Goal: Information Seeking & Learning: Check status

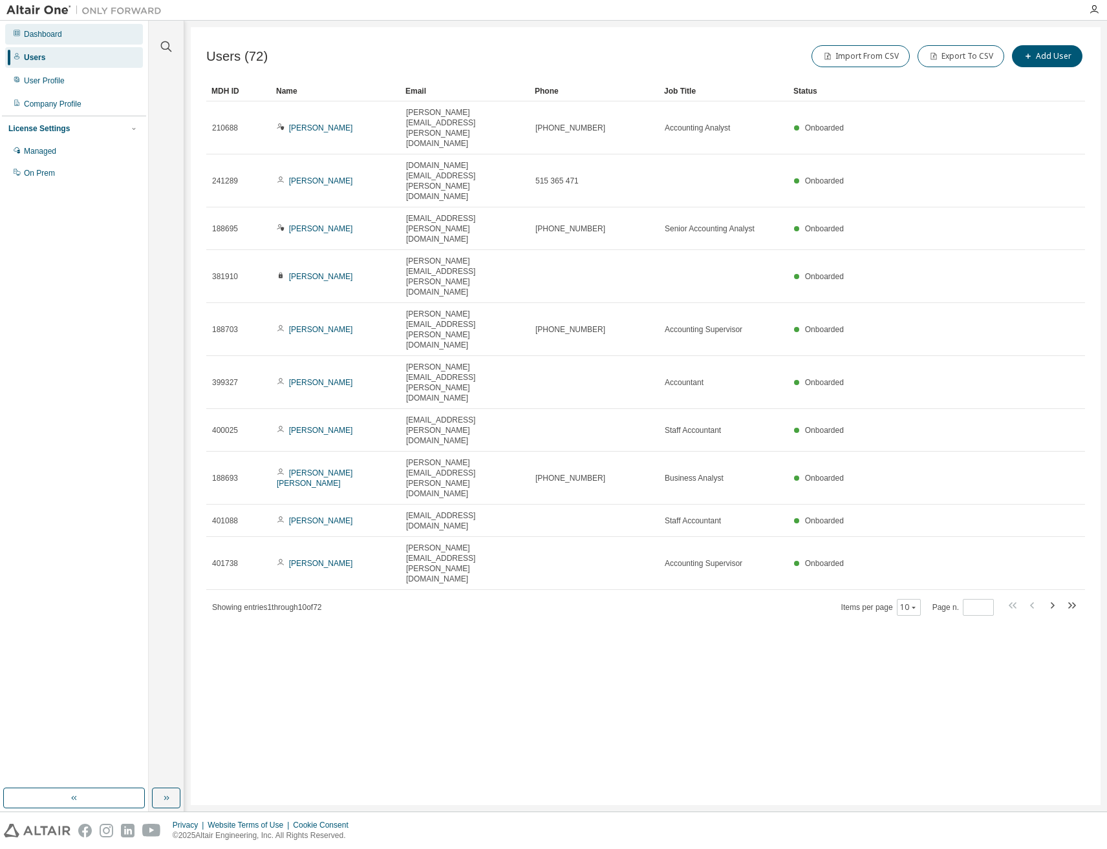
click at [40, 34] on div "Dashboard" at bounding box center [43, 34] width 38 height 10
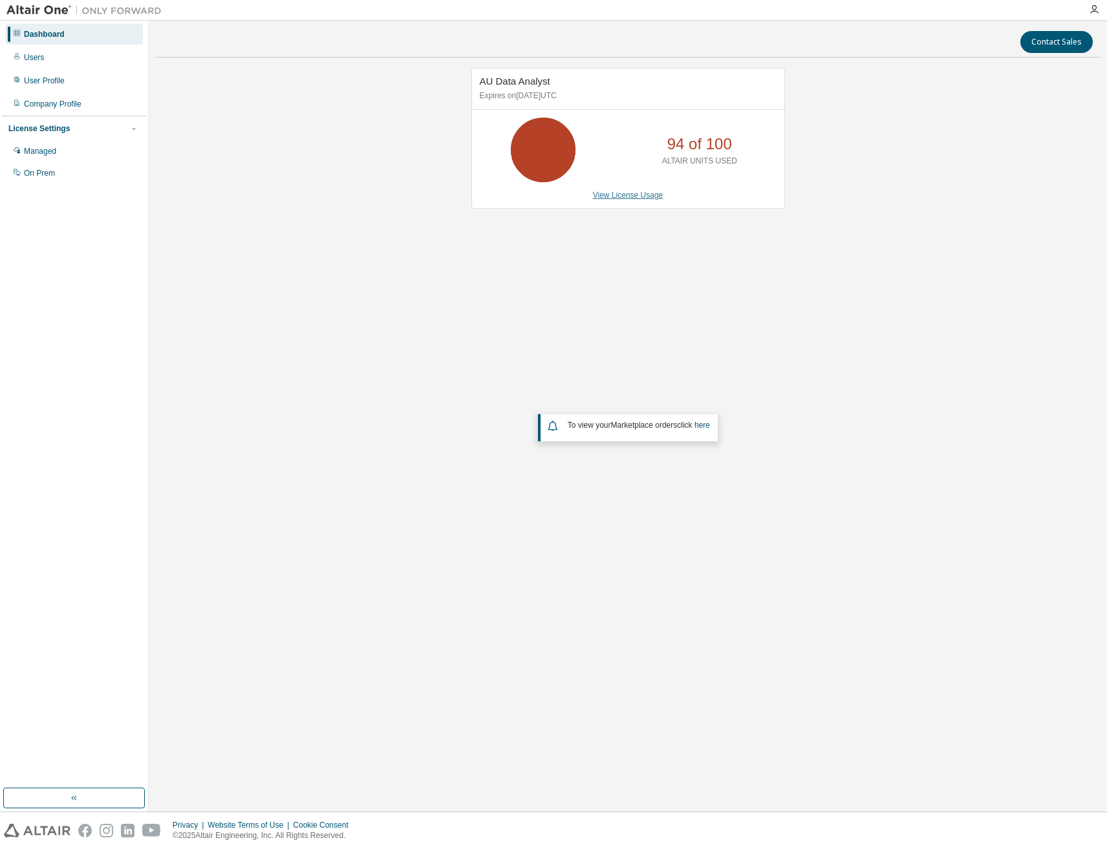
click at [635, 195] on link "View License Usage" at bounding box center [628, 195] width 70 height 9
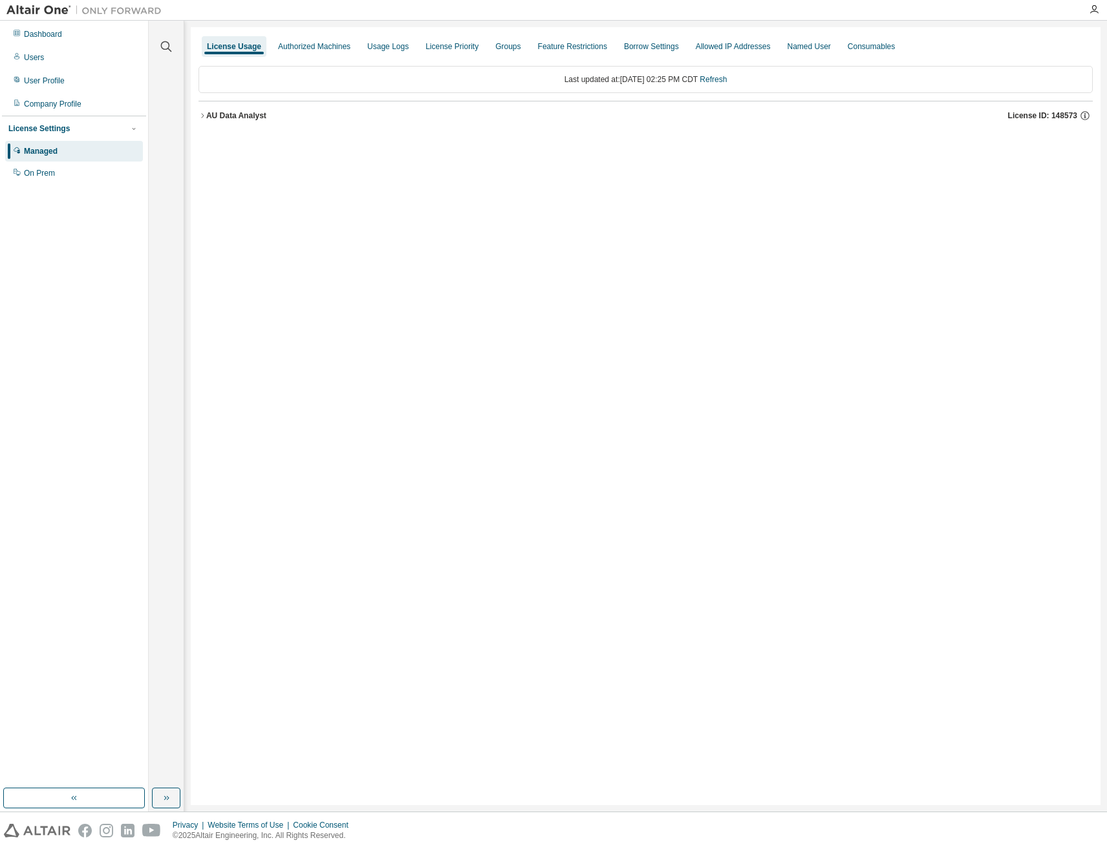
click at [202, 117] on icon "button" at bounding box center [202, 116] width 8 height 8
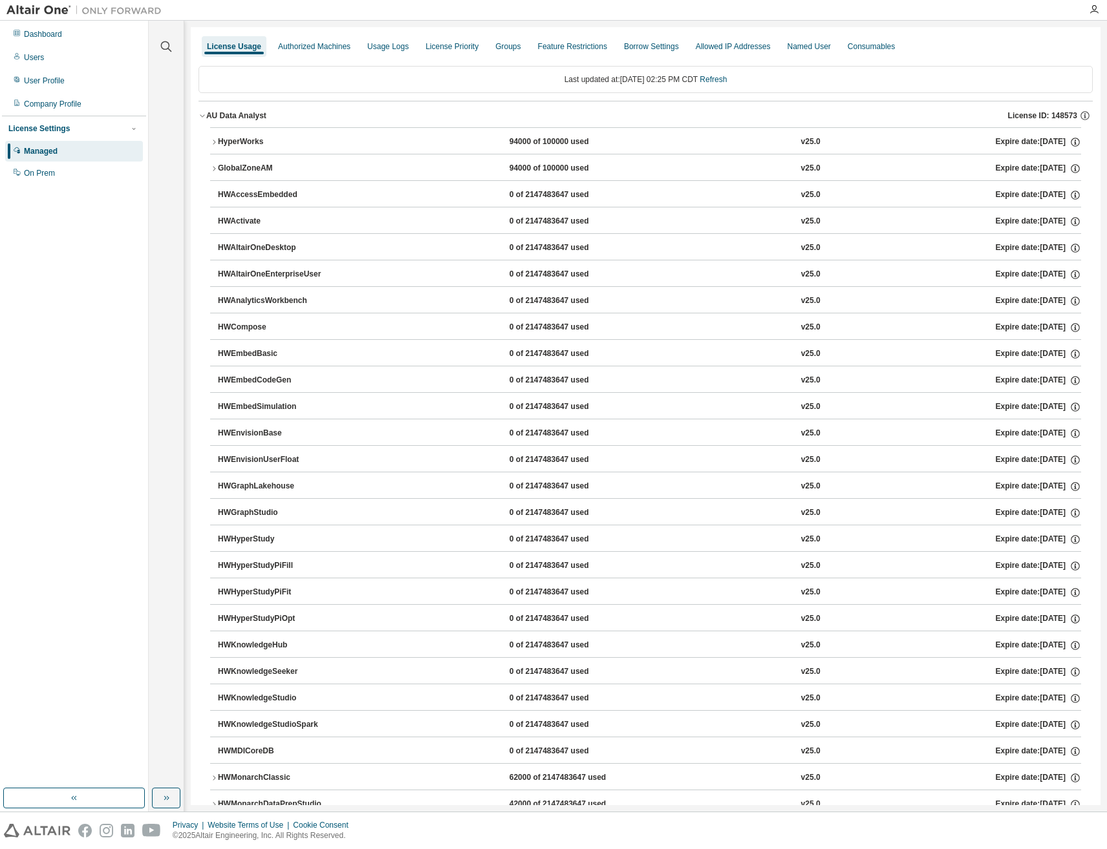
click at [212, 171] on icon "button" at bounding box center [214, 169] width 8 height 8
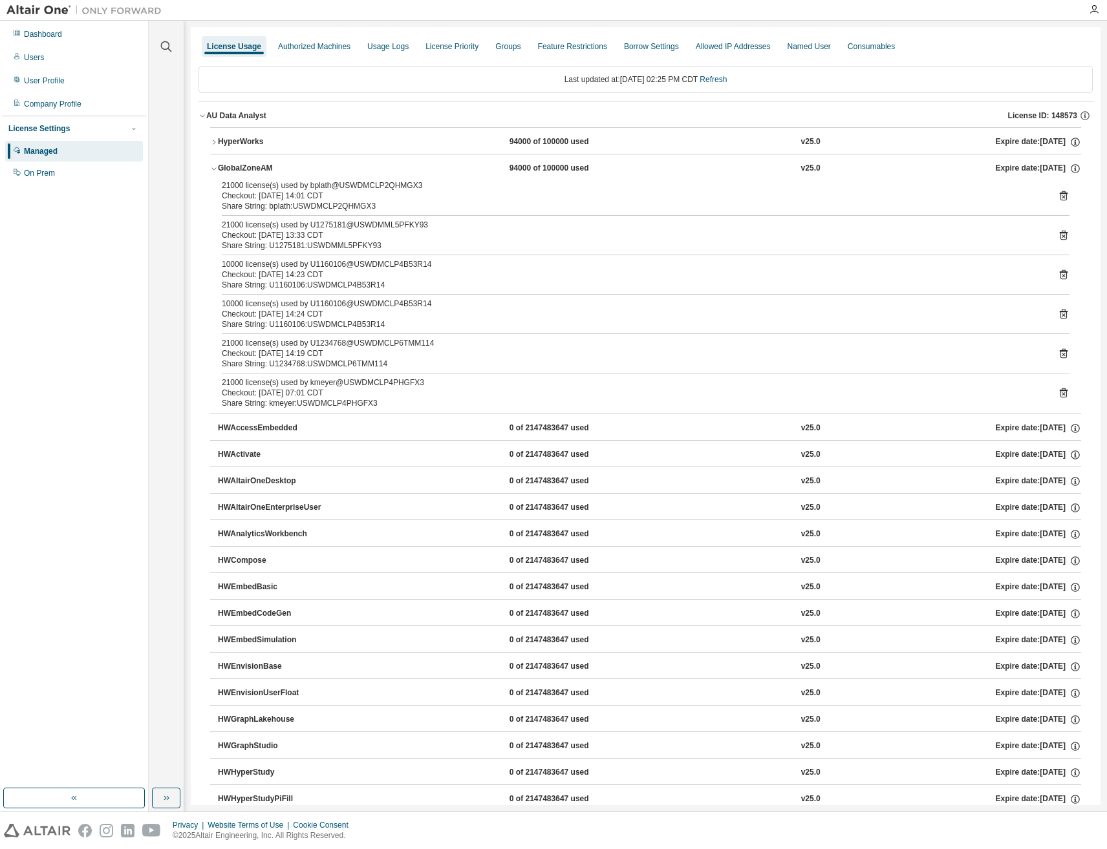
click at [215, 171] on icon "button" at bounding box center [214, 169] width 8 height 8
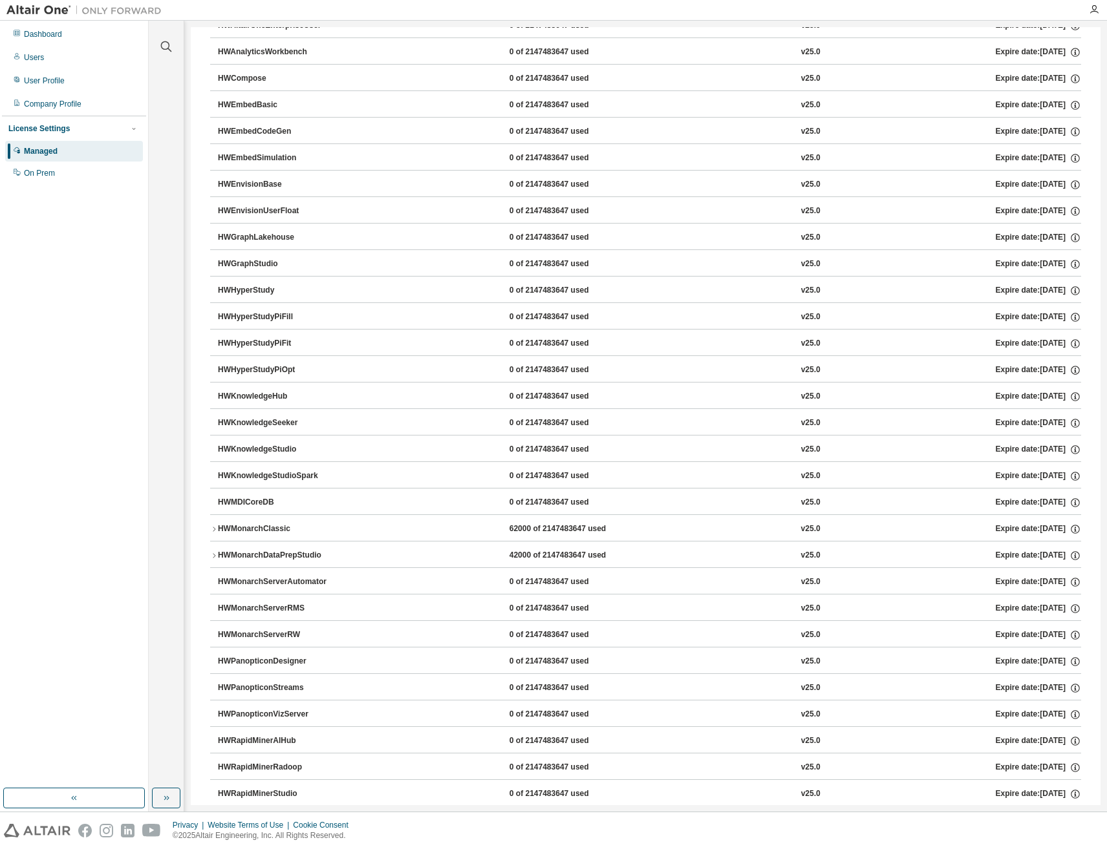
scroll to position [259, 0]
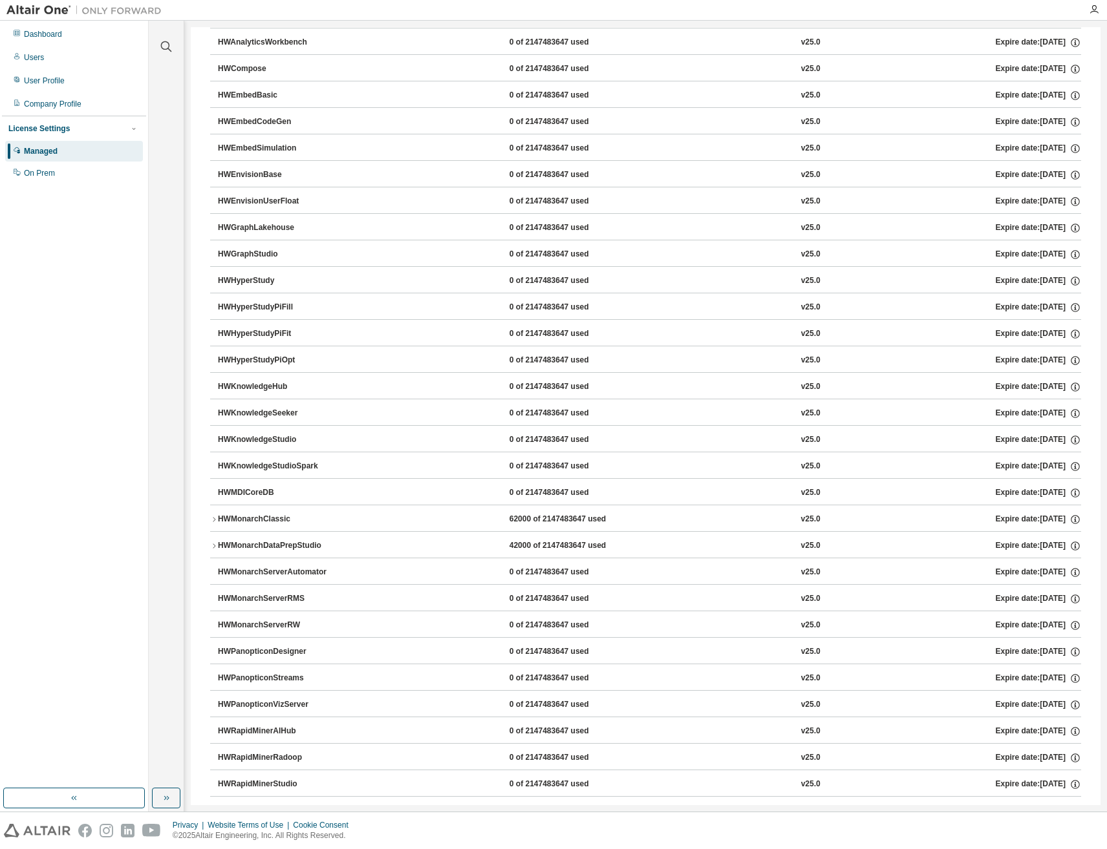
click at [216, 547] on icon "button" at bounding box center [214, 546] width 8 height 8
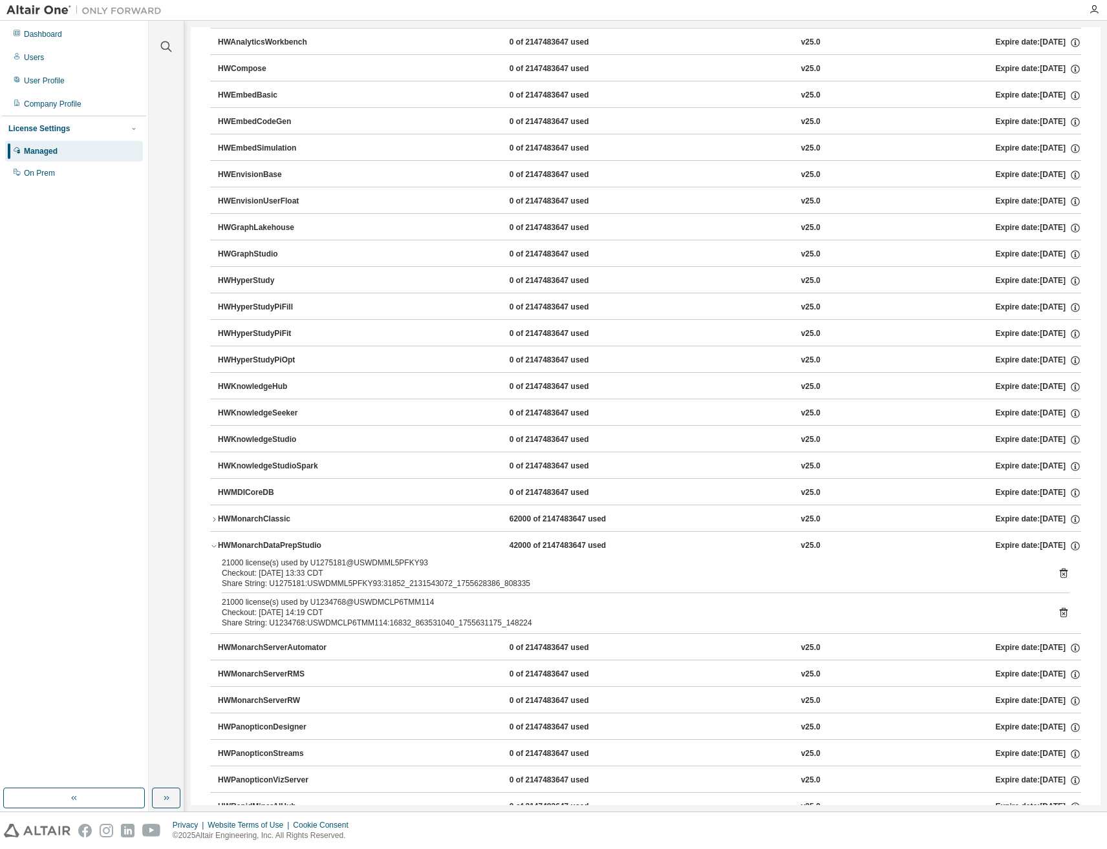
click at [211, 547] on icon "button" at bounding box center [214, 546] width 8 height 8
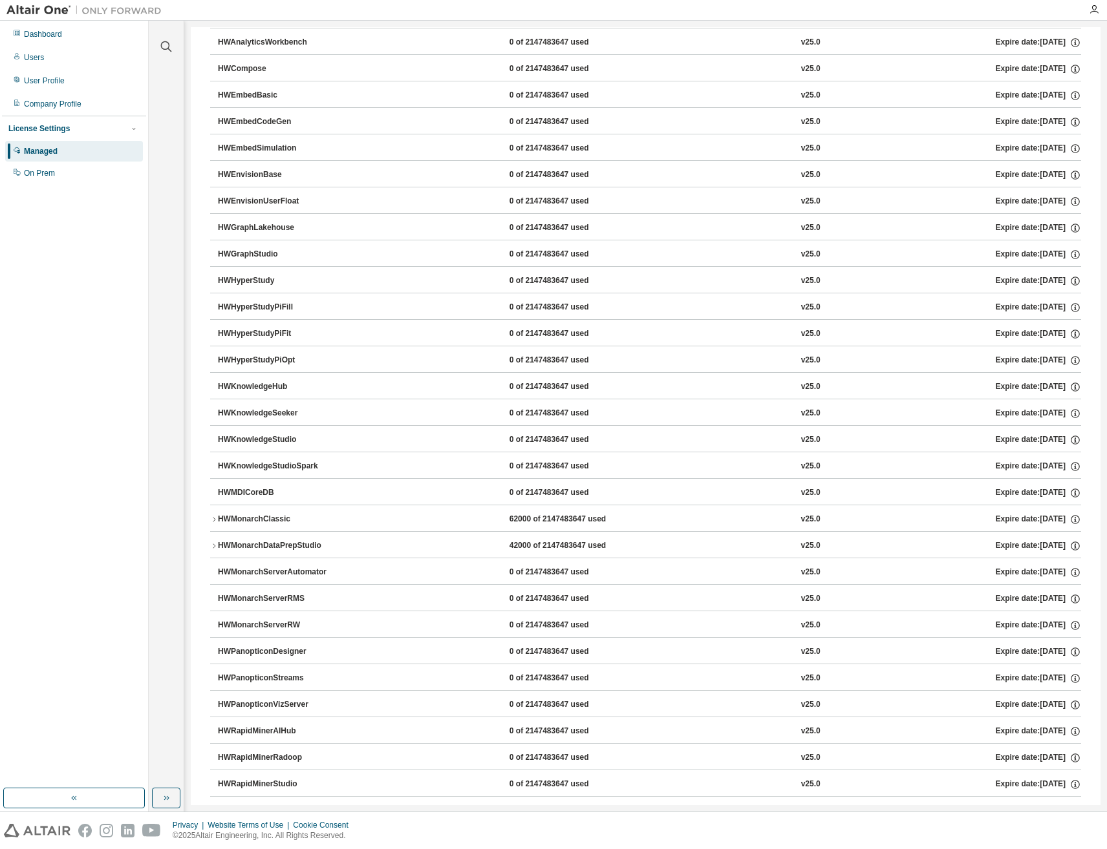
click at [215, 520] on icon "button" at bounding box center [214, 519] width 3 height 5
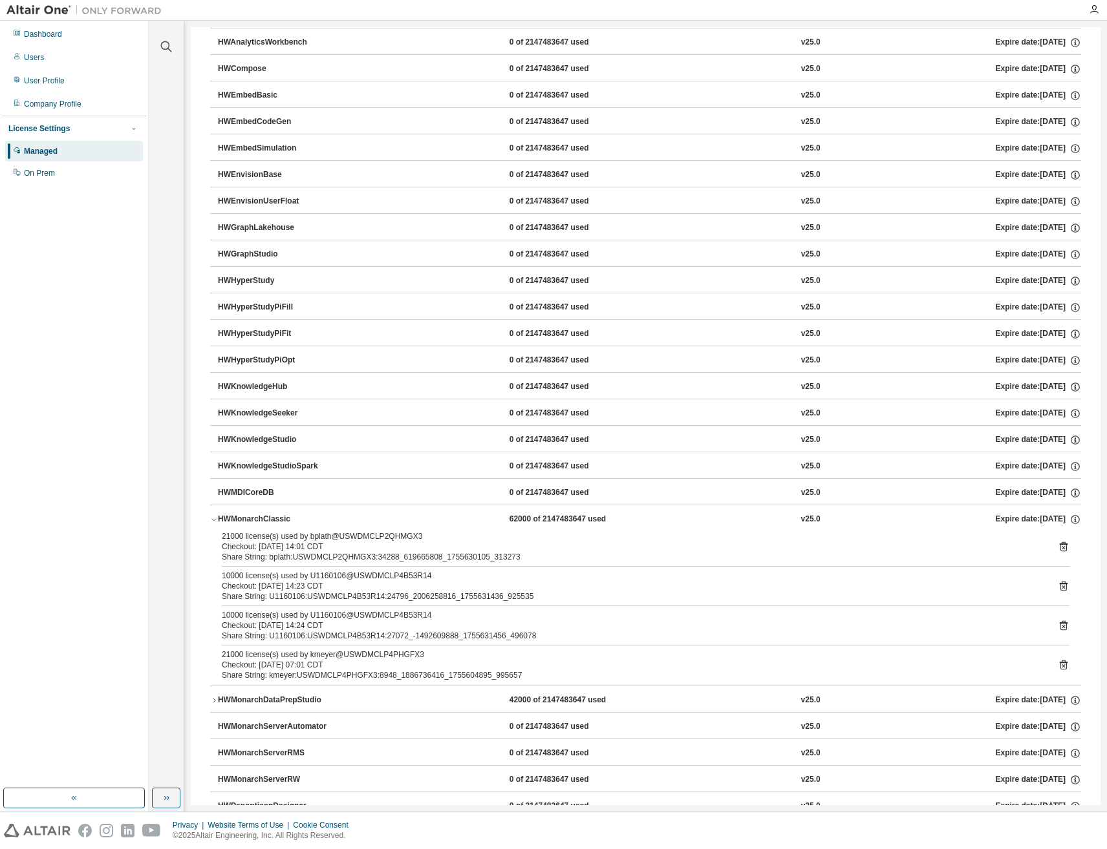
click at [359, 660] on div "Checkout: 2025-08-19 07:01 CDT" at bounding box center [630, 665] width 816 height 10
click at [327, 613] on div "10000 license(s) used by U1160106@USWDMCLP4B53R14" at bounding box center [630, 615] width 816 height 10
drag, startPoint x: 331, startPoint y: 666, endPoint x: 299, endPoint y: 667, distance: 31.7
click at [299, 667] on div "Checkout: 2025-08-19 07:01 CDT" at bounding box center [630, 665] width 816 height 10
copy div "07:01 CD"
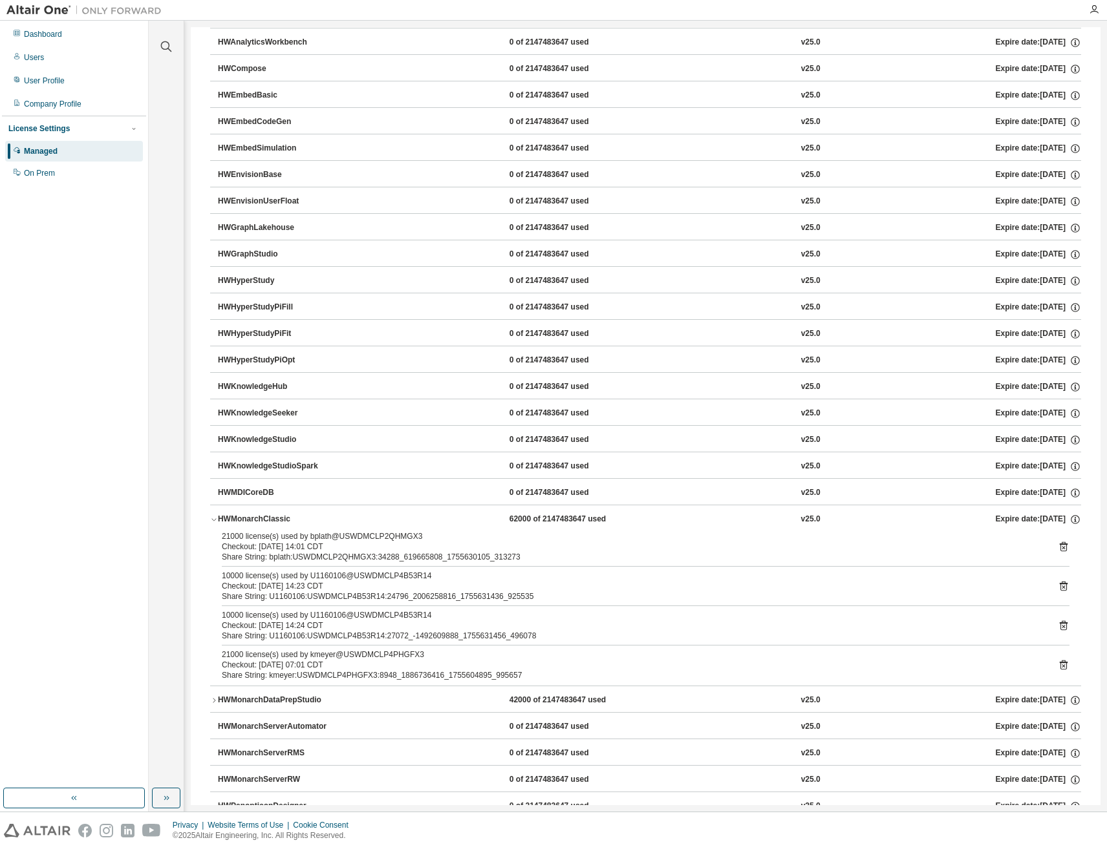
click at [366, 658] on div "21000 license(s) used by kmeyer@USWDMCLP4PHGFX3" at bounding box center [630, 655] width 816 height 10
click at [326, 617] on div "10000 license(s) used by U1160106@USWDMCLP4B53R14" at bounding box center [630, 615] width 816 height 10
copy div "U1160106"
click at [213, 518] on icon "button" at bounding box center [214, 520] width 8 height 8
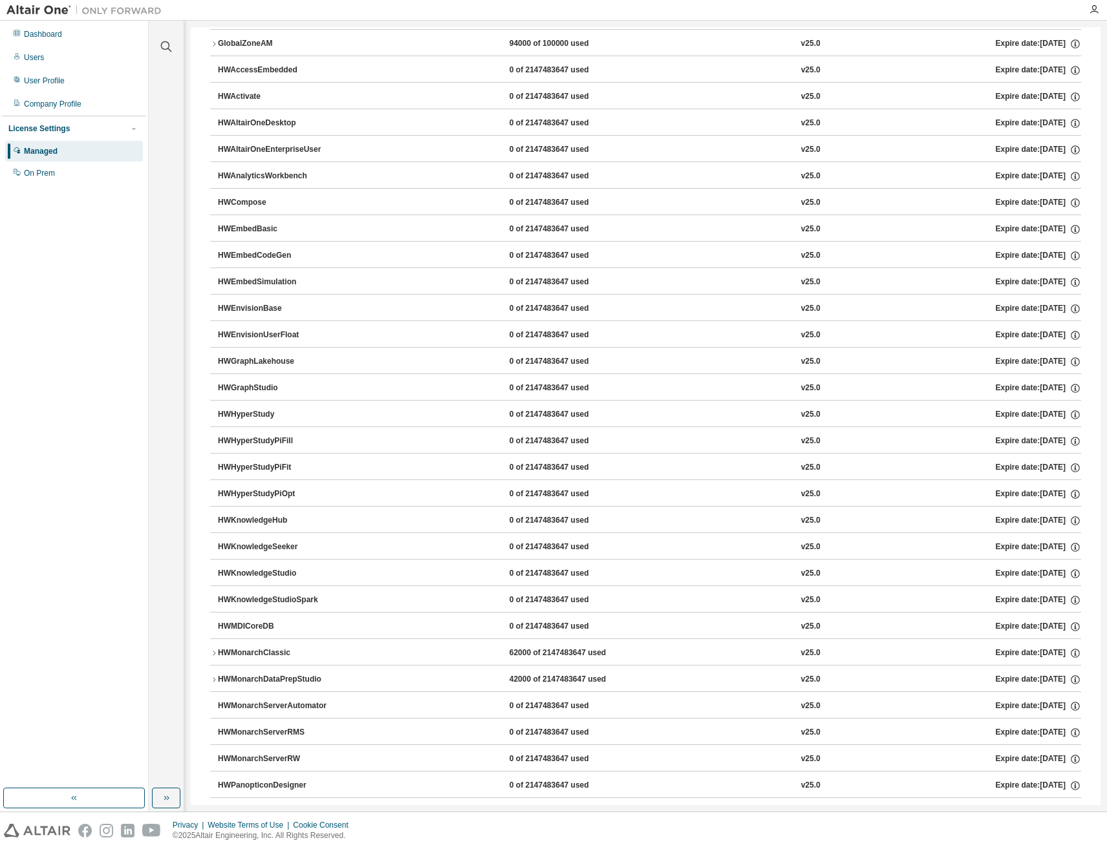
scroll to position [0, 0]
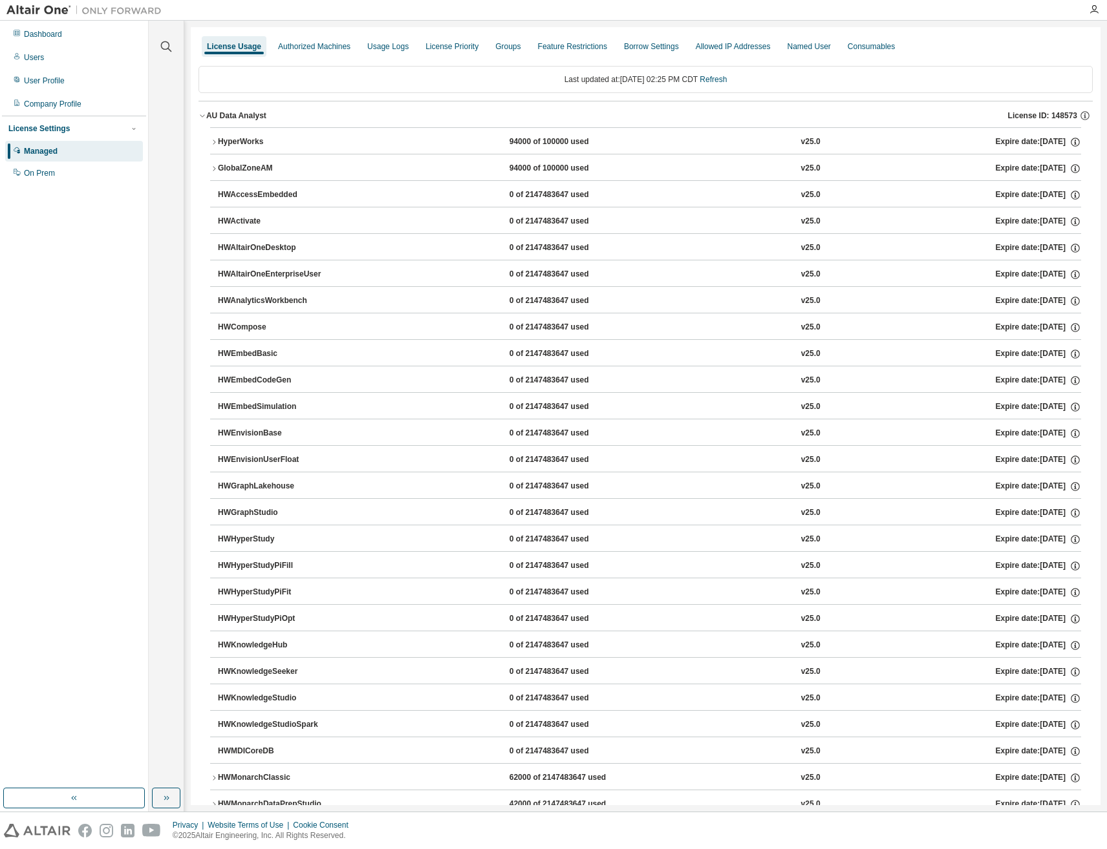
click at [212, 171] on icon "button" at bounding box center [214, 169] width 8 height 8
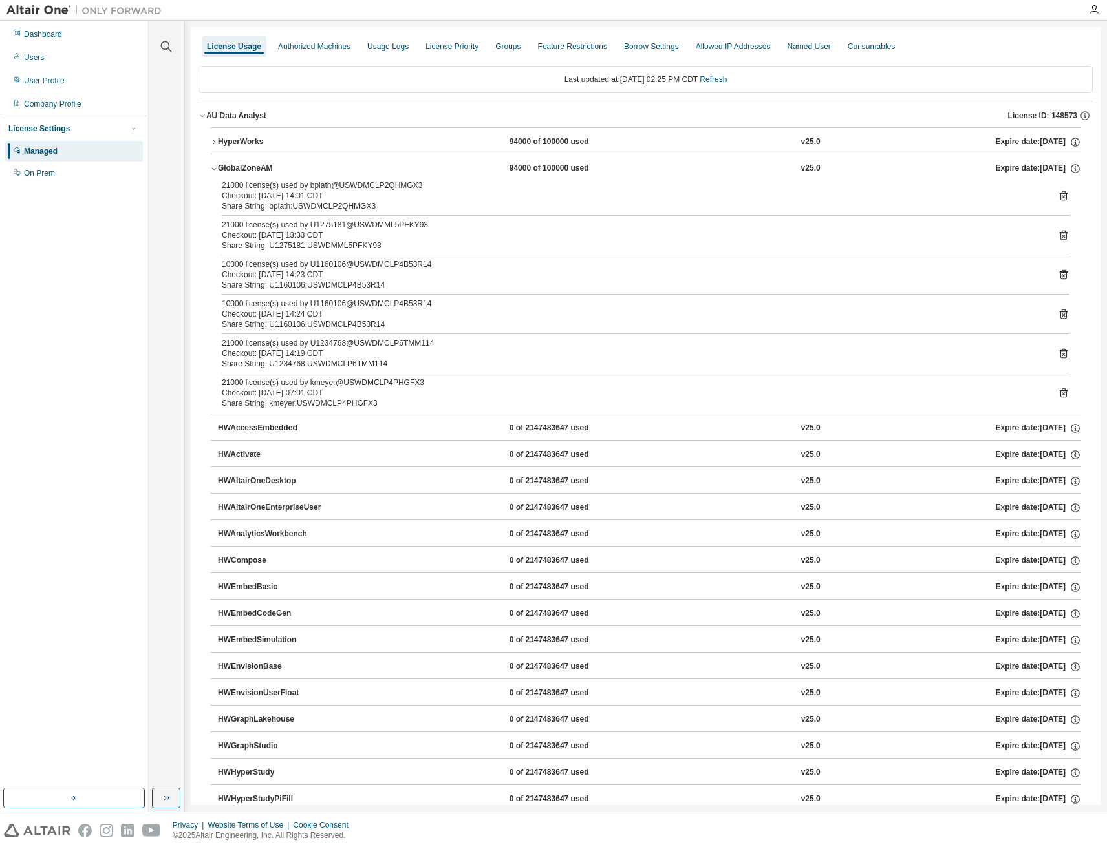
click at [326, 266] on div "10000 license(s) used by U1160106@USWDMCLP4B53R14" at bounding box center [630, 264] width 816 height 10
copy div "U1160106"
click at [476, 282] on div "Share String: U1160106:USWDMCLP4B53R14" at bounding box center [630, 285] width 816 height 10
click at [1057, 277] on icon at bounding box center [1063, 275] width 12 height 12
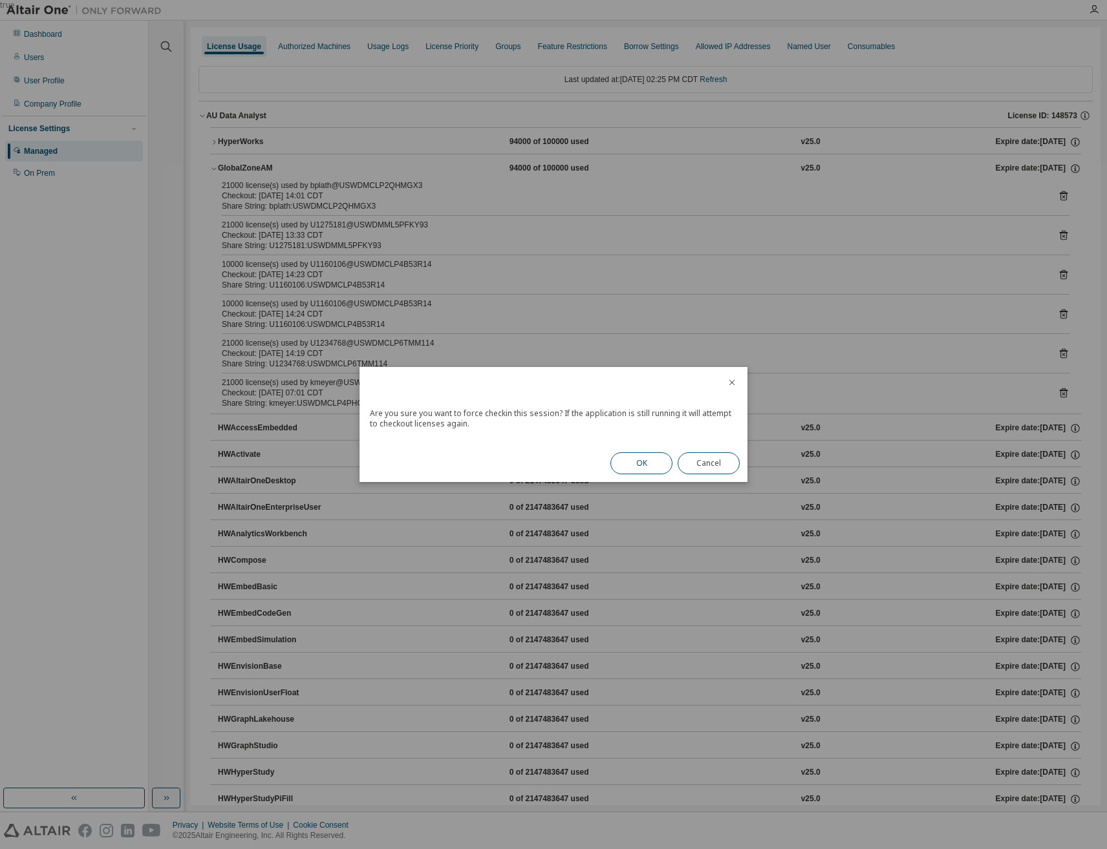
click at [646, 468] on button "OK" at bounding box center [641, 463] width 62 height 22
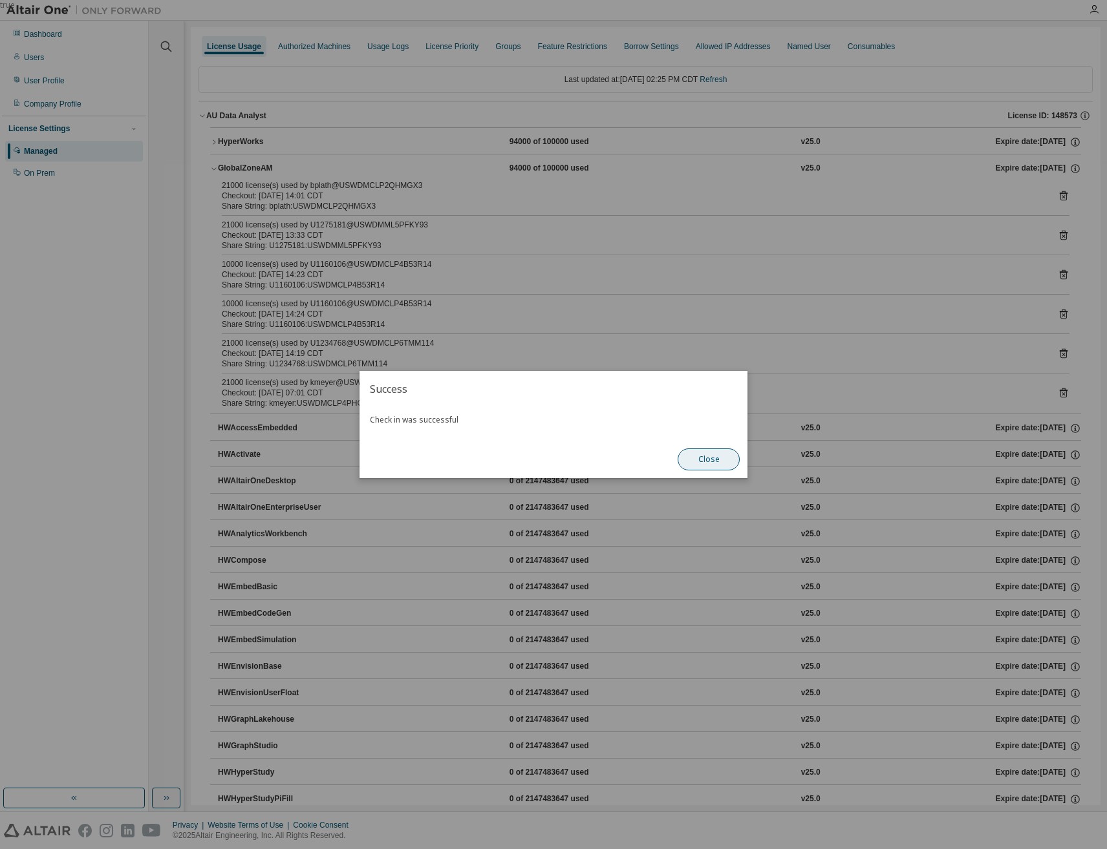
click at [709, 457] on button "Close" at bounding box center [708, 460] width 62 height 22
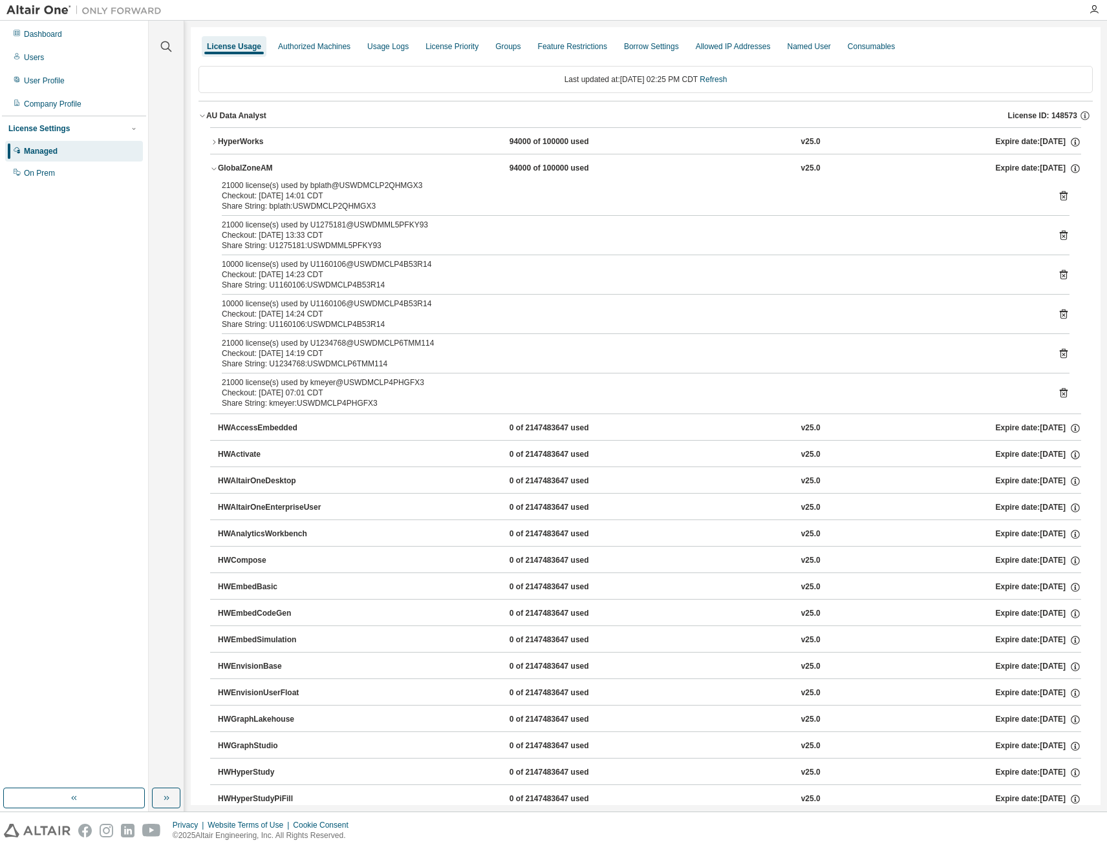
click at [201, 114] on icon "button" at bounding box center [202, 116] width 8 height 8
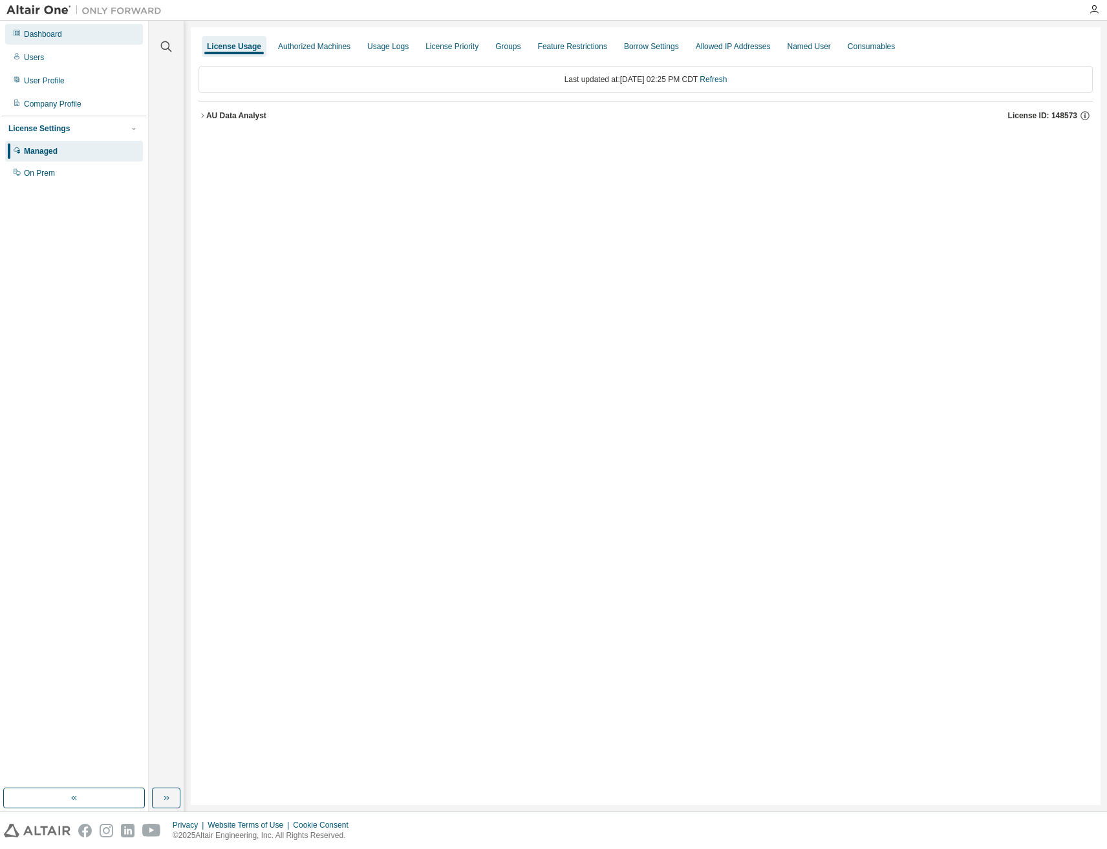
click at [46, 43] on div "Dashboard" at bounding box center [74, 34] width 138 height 21
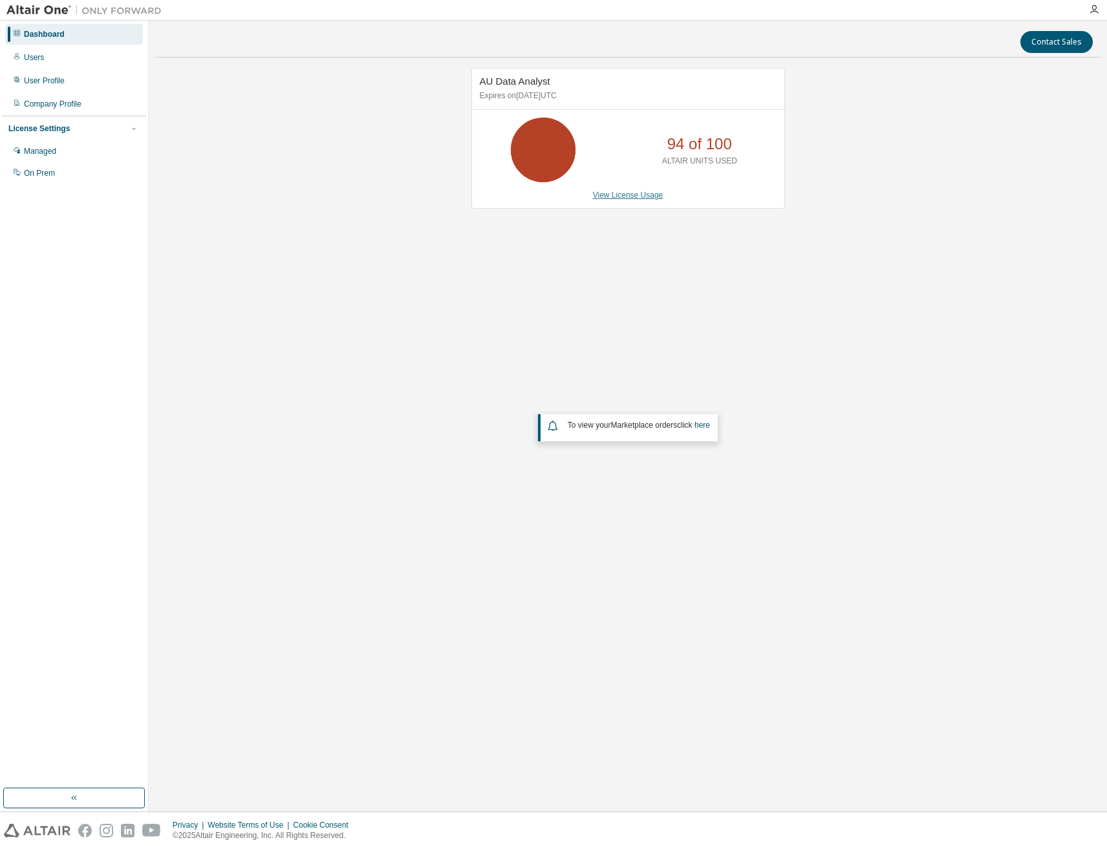
click at [613, 200] on link "View License Usage" at bounding box center [628, 195] width 70 height 9
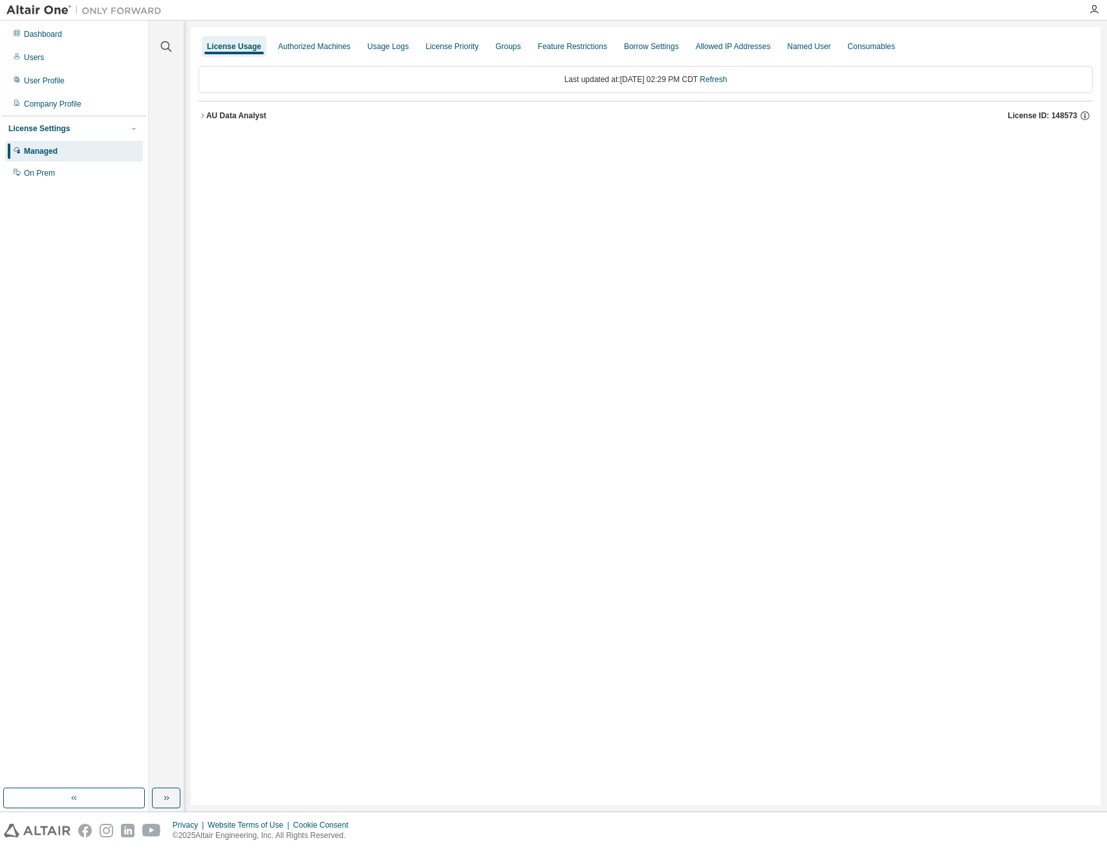
click at [199, 117] on icon "button" at bounding box center [202, 116] width 8 height 8
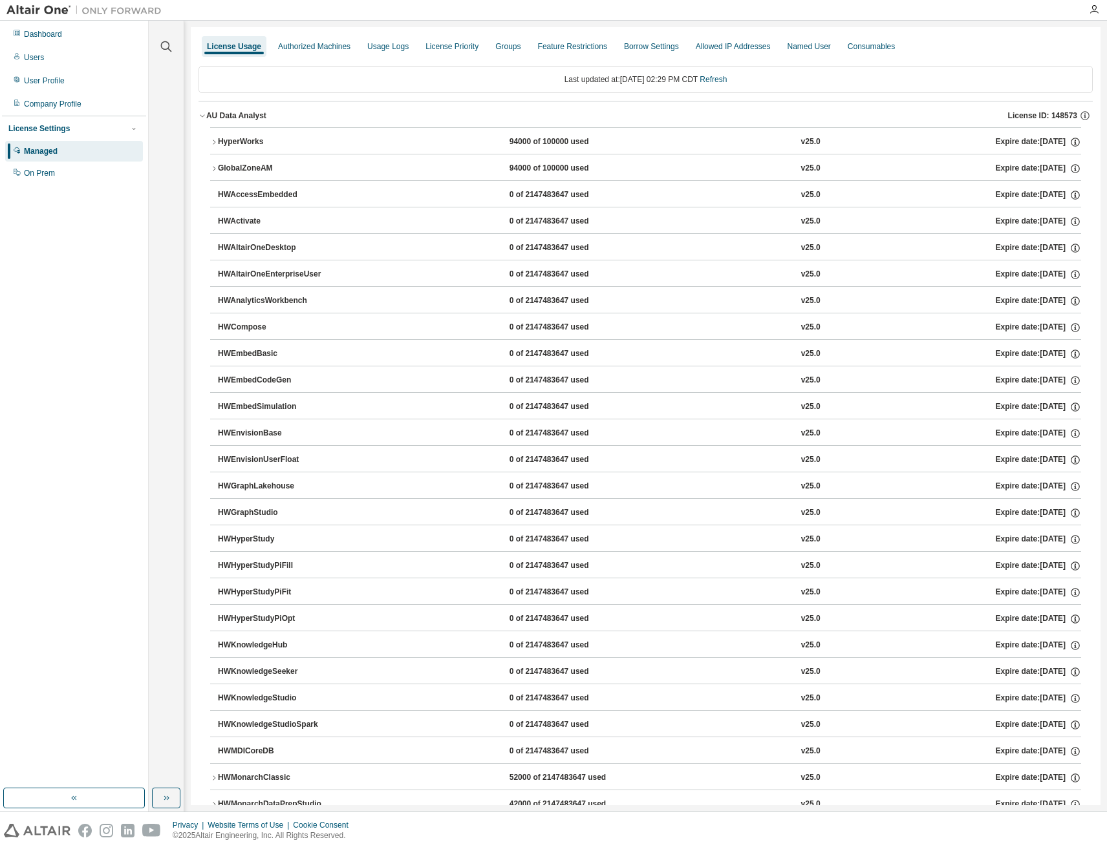
click at [214, 169] on icon "button" at bounding box center [214, 169] width 8 height 8
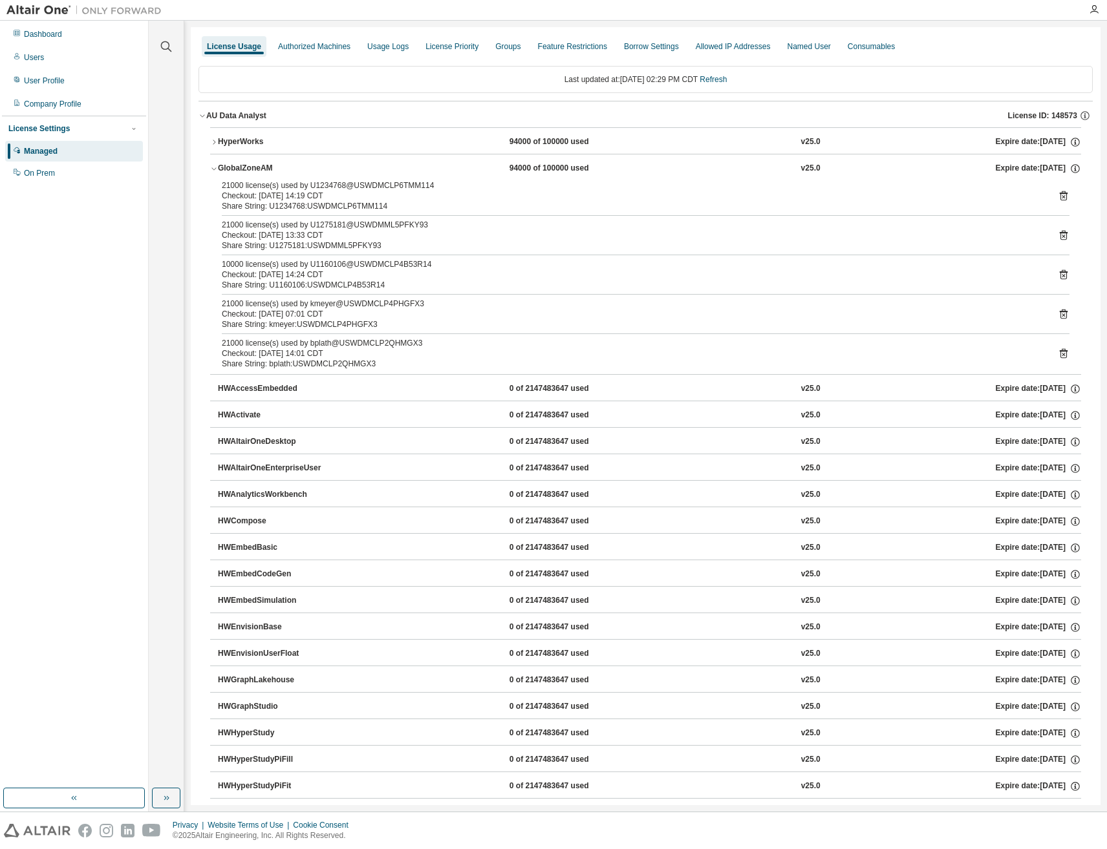
click at [325, 264] on div "10000 license(s) used by U1160106@USWDMCLP4B53R14" at bounding box center [630, 264] width 816 height 10
copy div "U1160106"
click at [214, 169] on icon "button" at bounding box center [214, 169] width 8 height 8
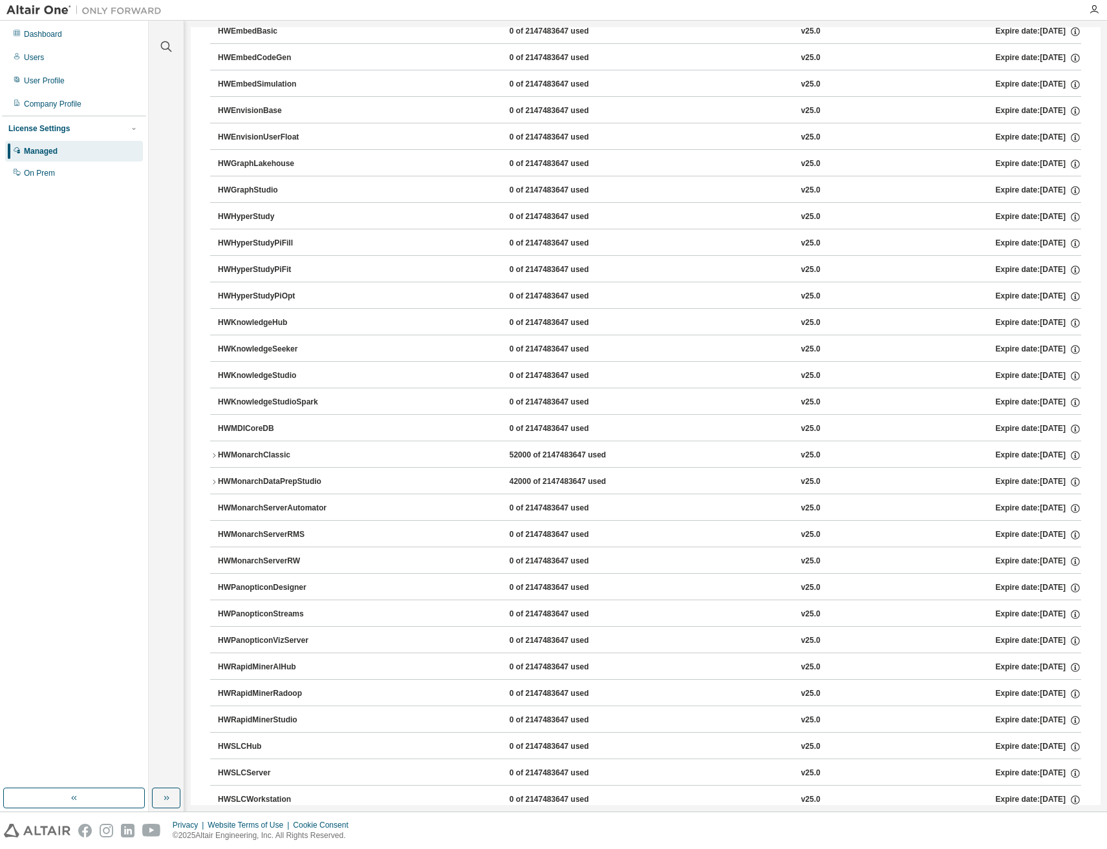
scroll to position [317, 0]
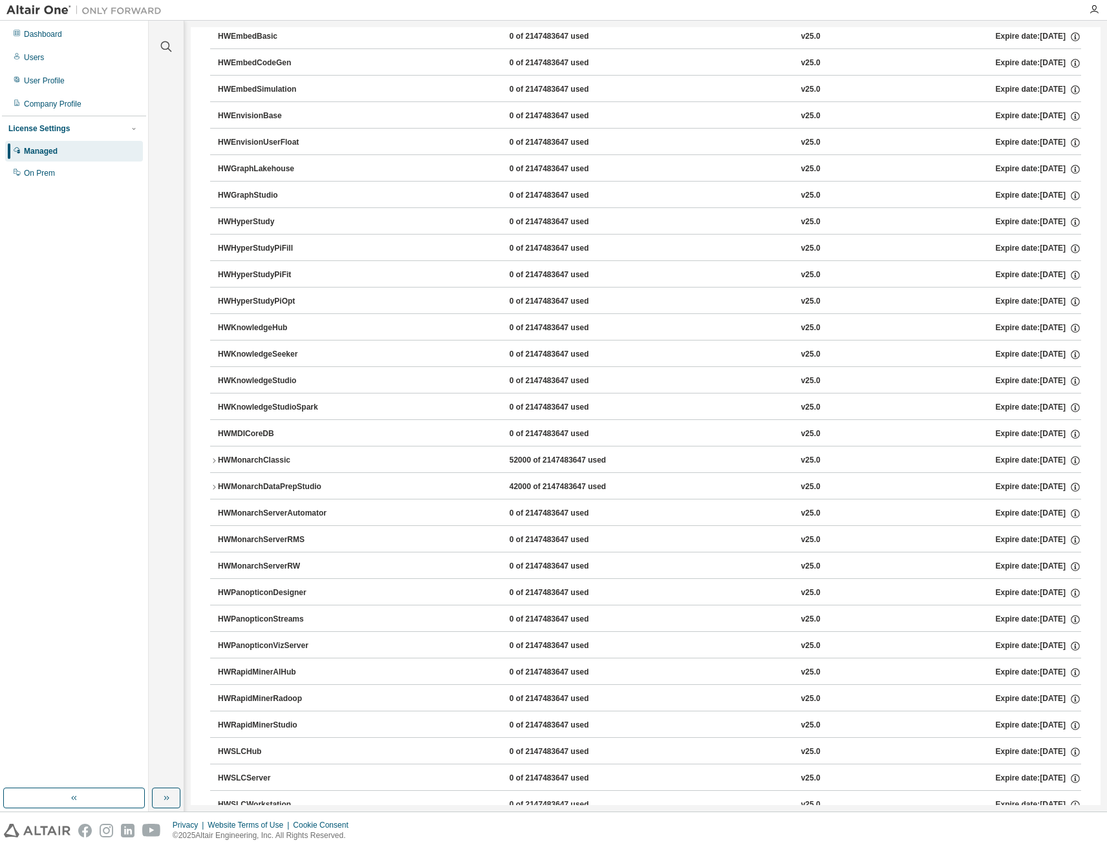
click at [211, 457] on icon "button" at bounding box center [214, 461] width 8 height 8
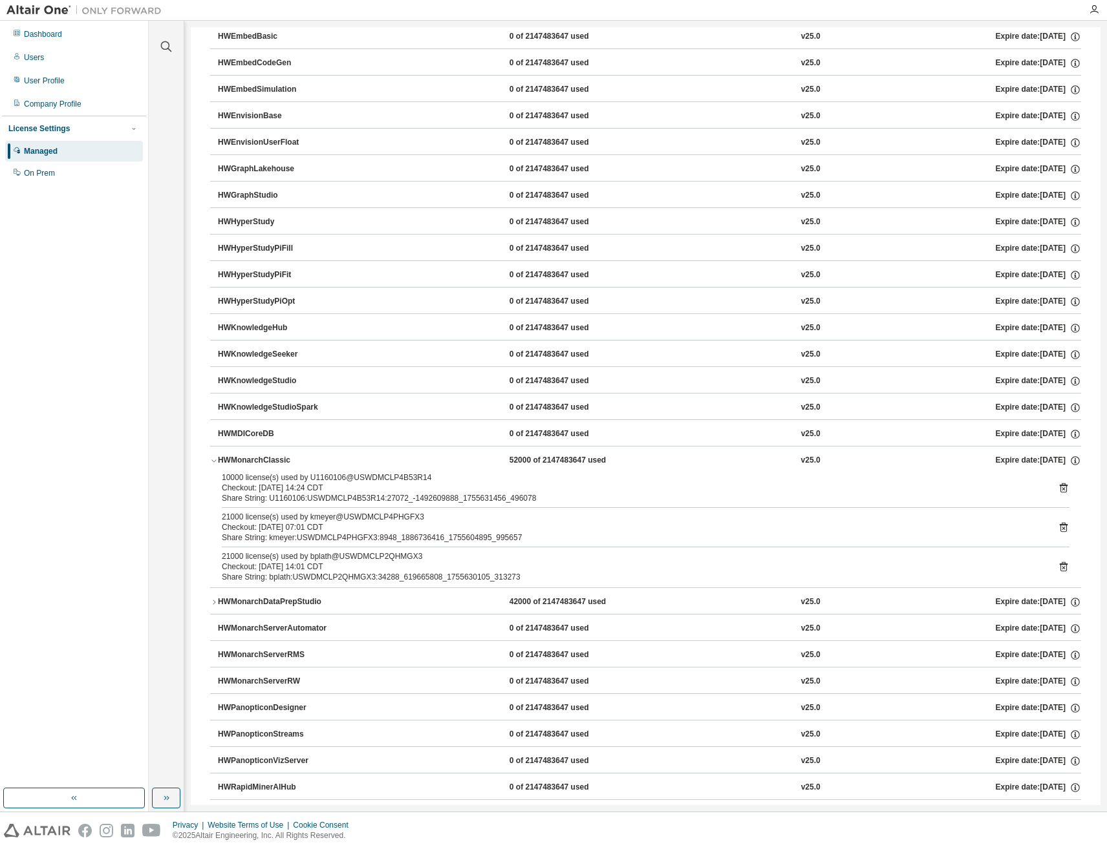
click at [215, 462] on icon "button" at bounding box center [214, 461] width 8 height 8
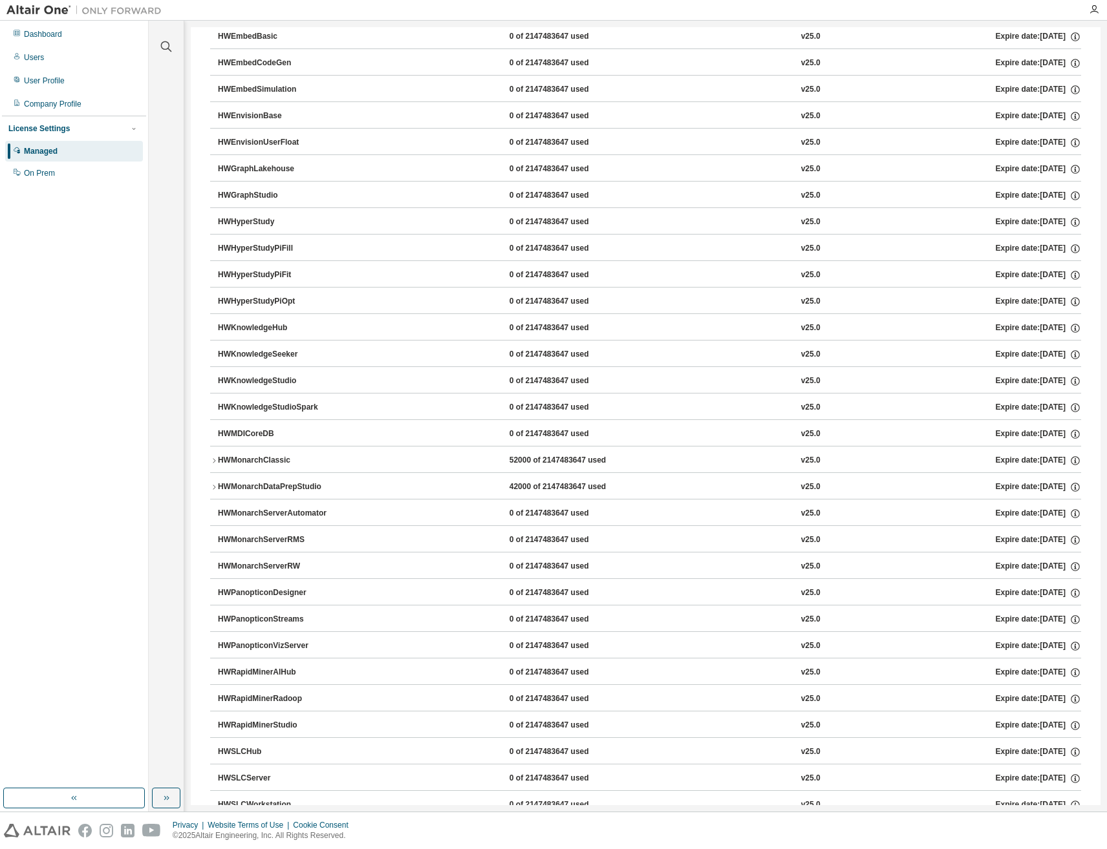
click at [211, 490] on icon "button" at bounding box center [214, 487] width 8 height 8
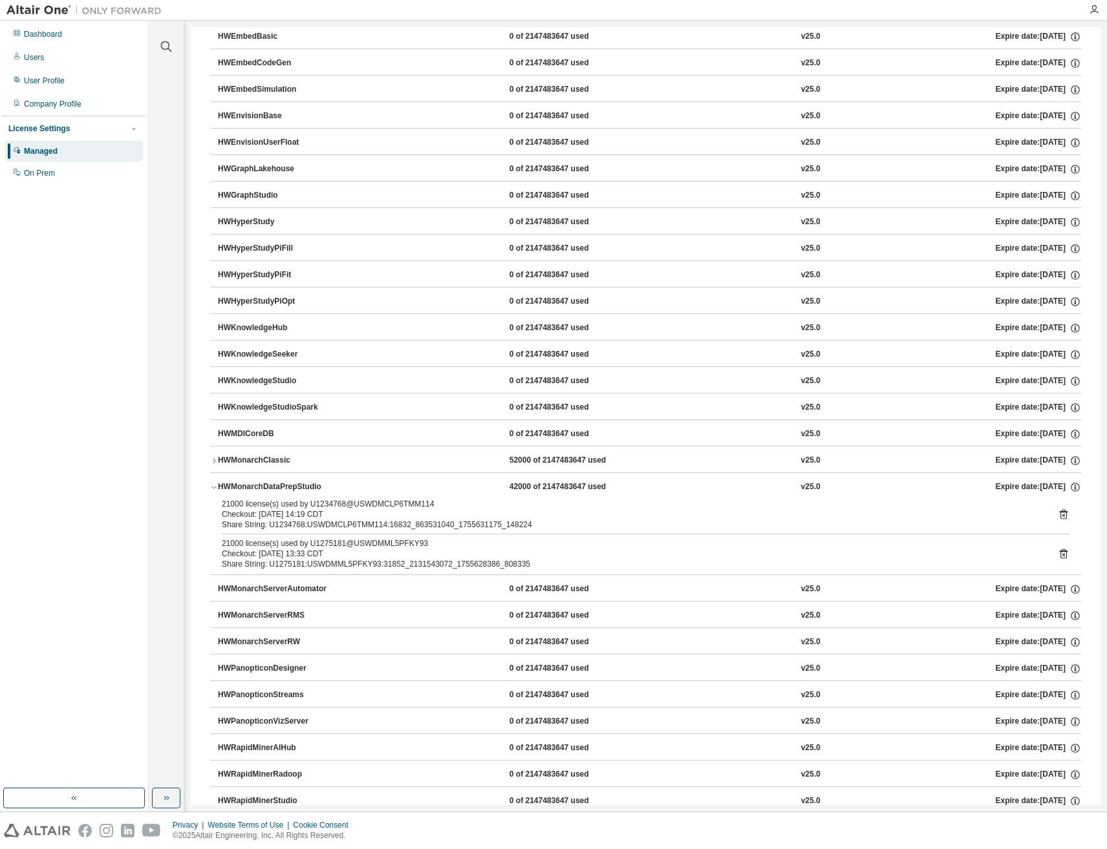
click at [212, 462] on icon "button" at bounding box center [214, 461] width 8 height 8
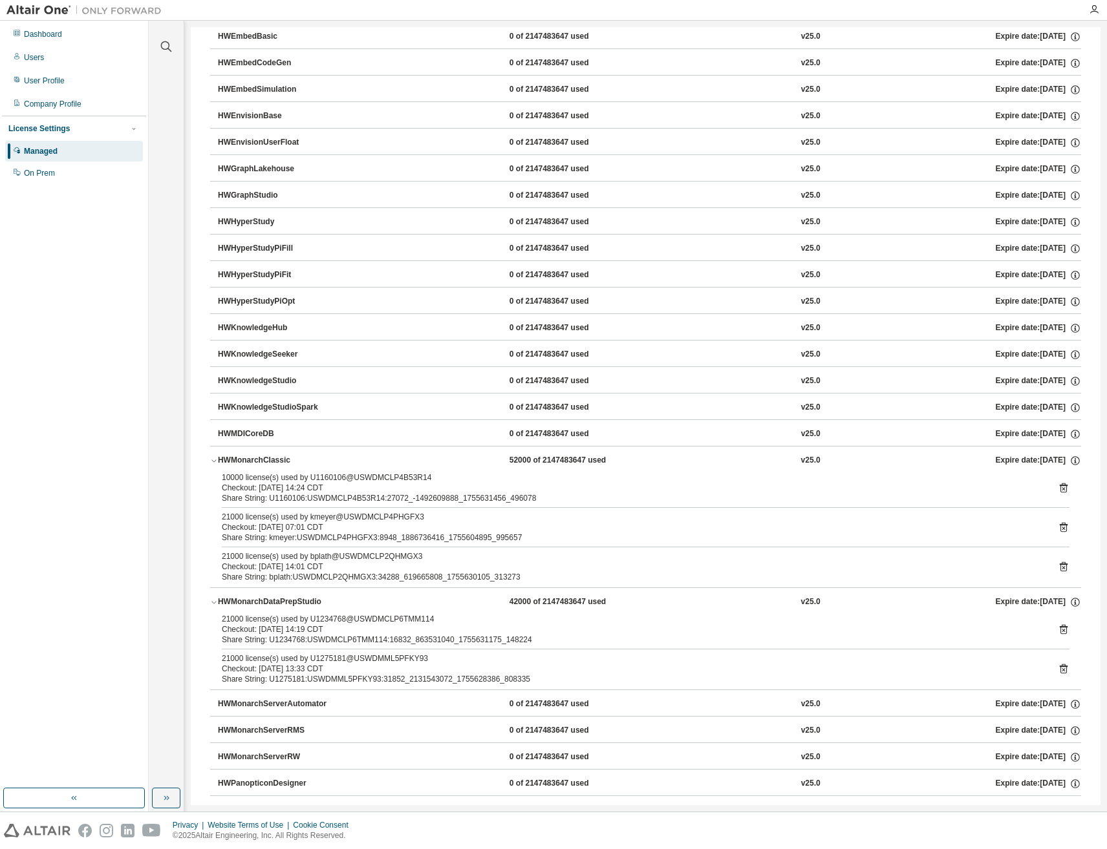
click at [1057, 489] on icon at bounding box center [1063, 488] width 12 height 12
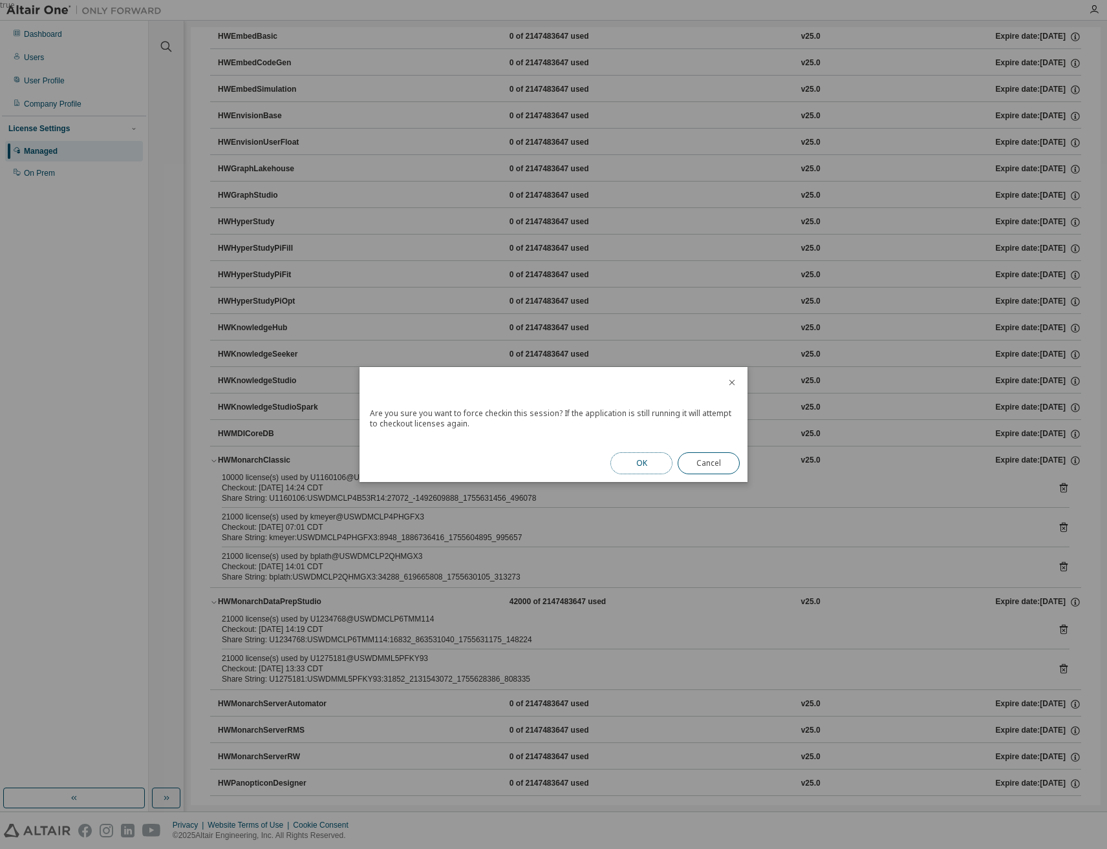
click at [652, 462] on button "OK" at bounding box center [641, 463] width 62 height 22
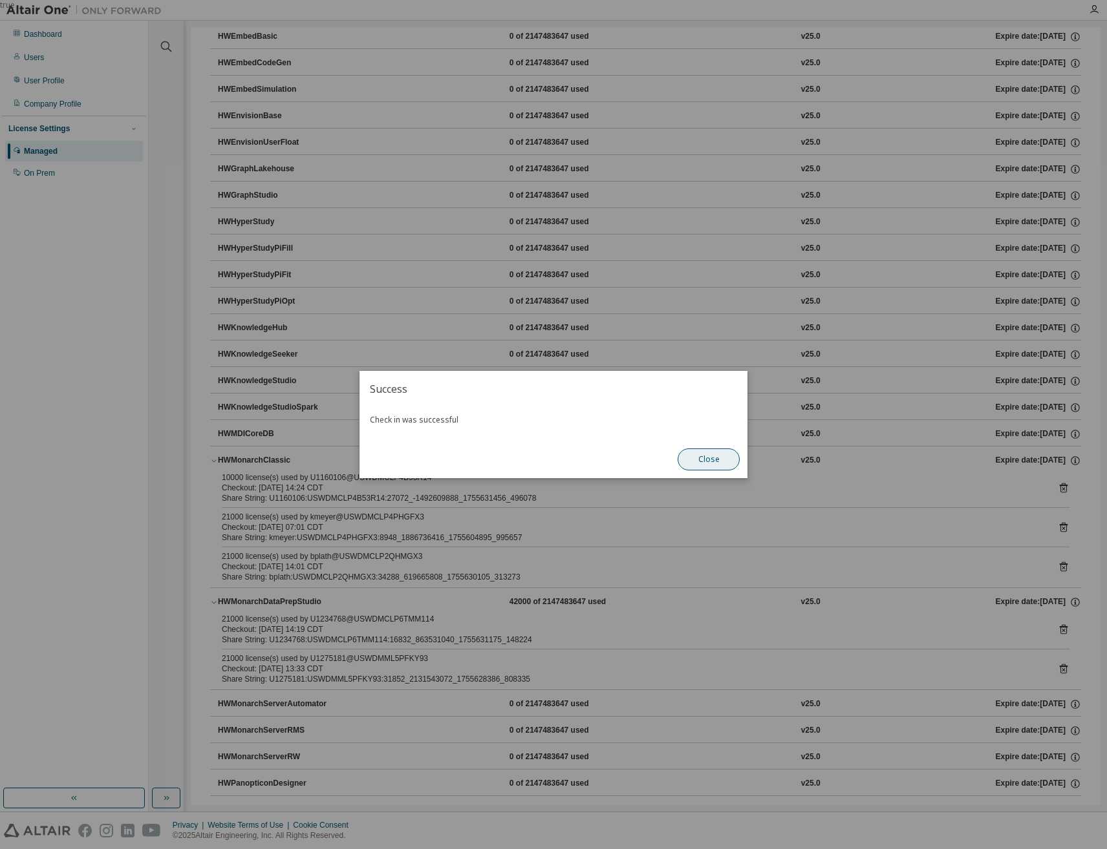
click at [727, 460] on button "Close" at bounding box center [708, 460] width 62 height 22
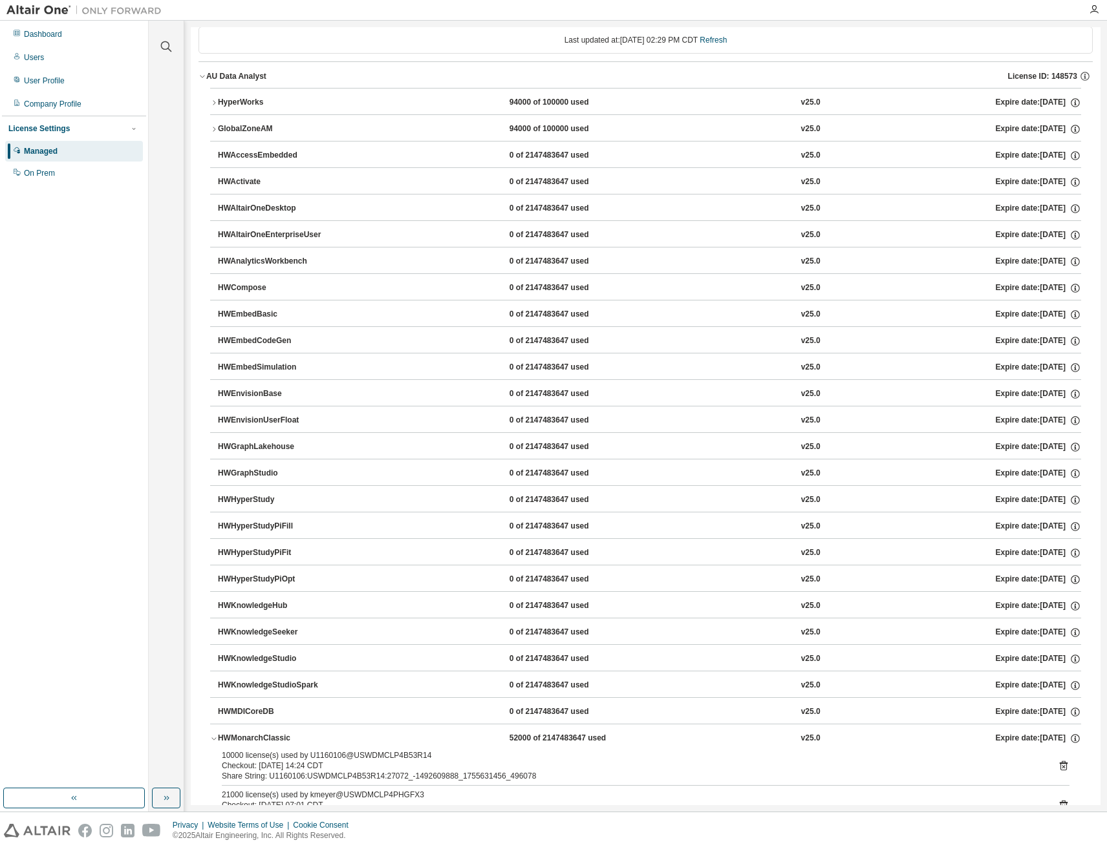
scroll to position [0, 0]
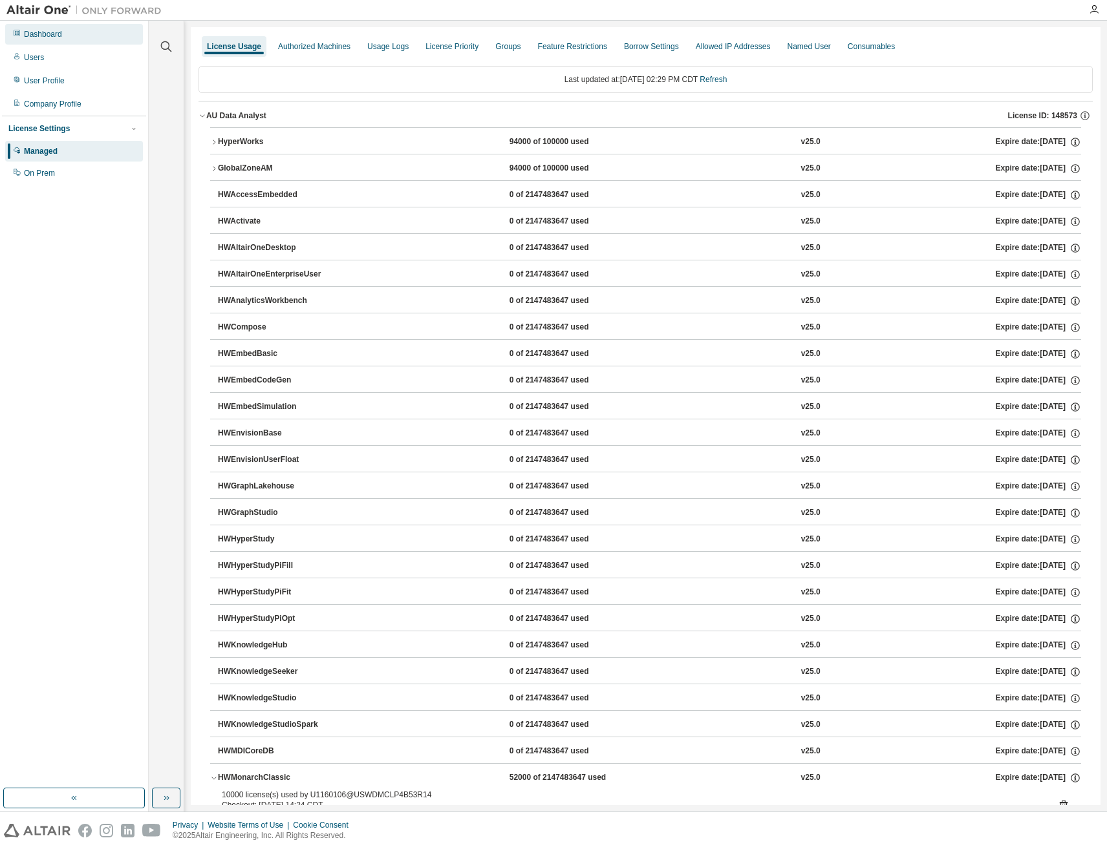
click at [48, 32] on div "Dashboard" at bounding box center [43, 34] width 38 height 10
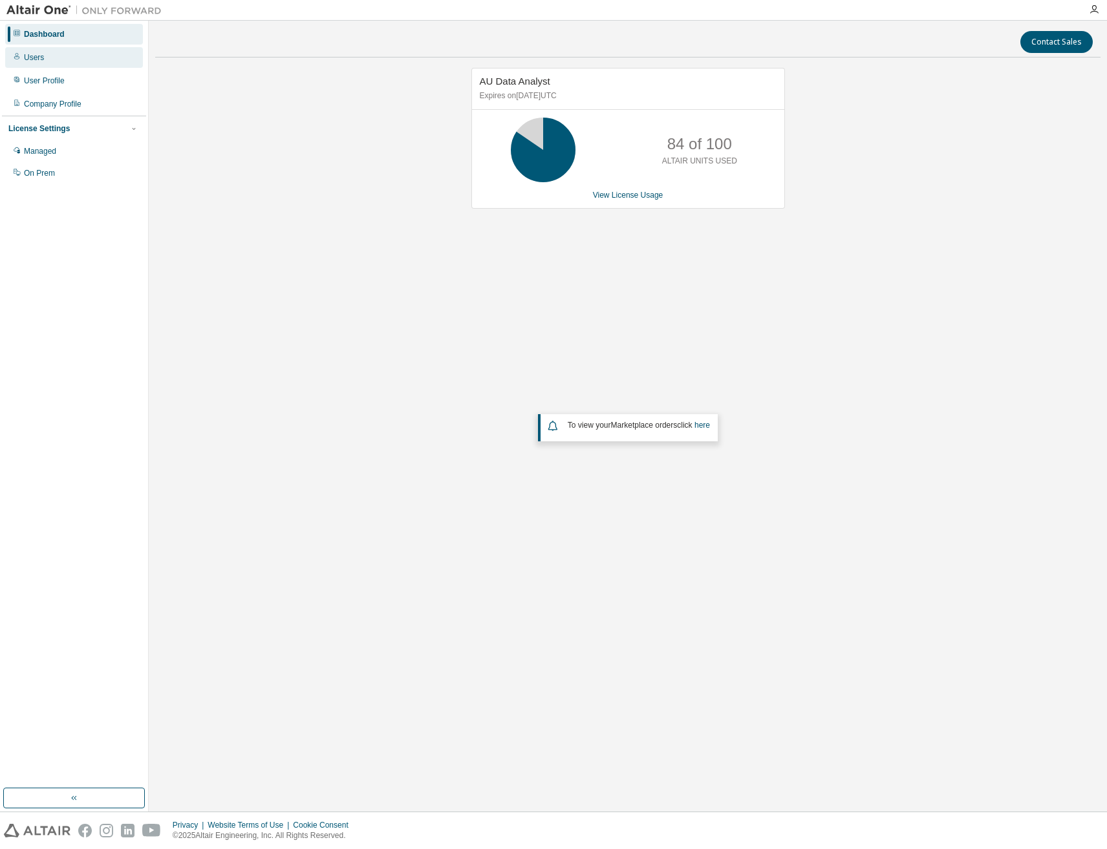
click at [35, 60] on div "Users" at bounding box center [34, 57] width 20 height 10
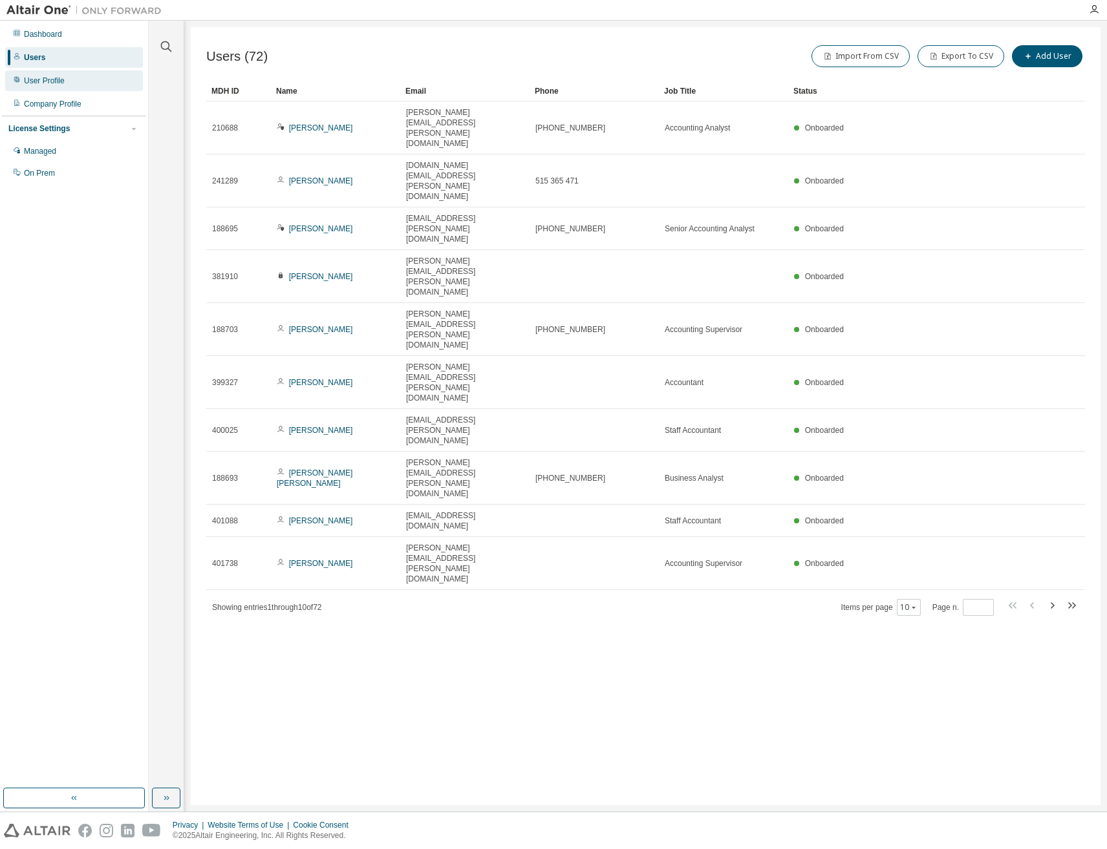
click at [56, 78] on div "User Profile" at bounding box center [44, 81] width 41 height 10
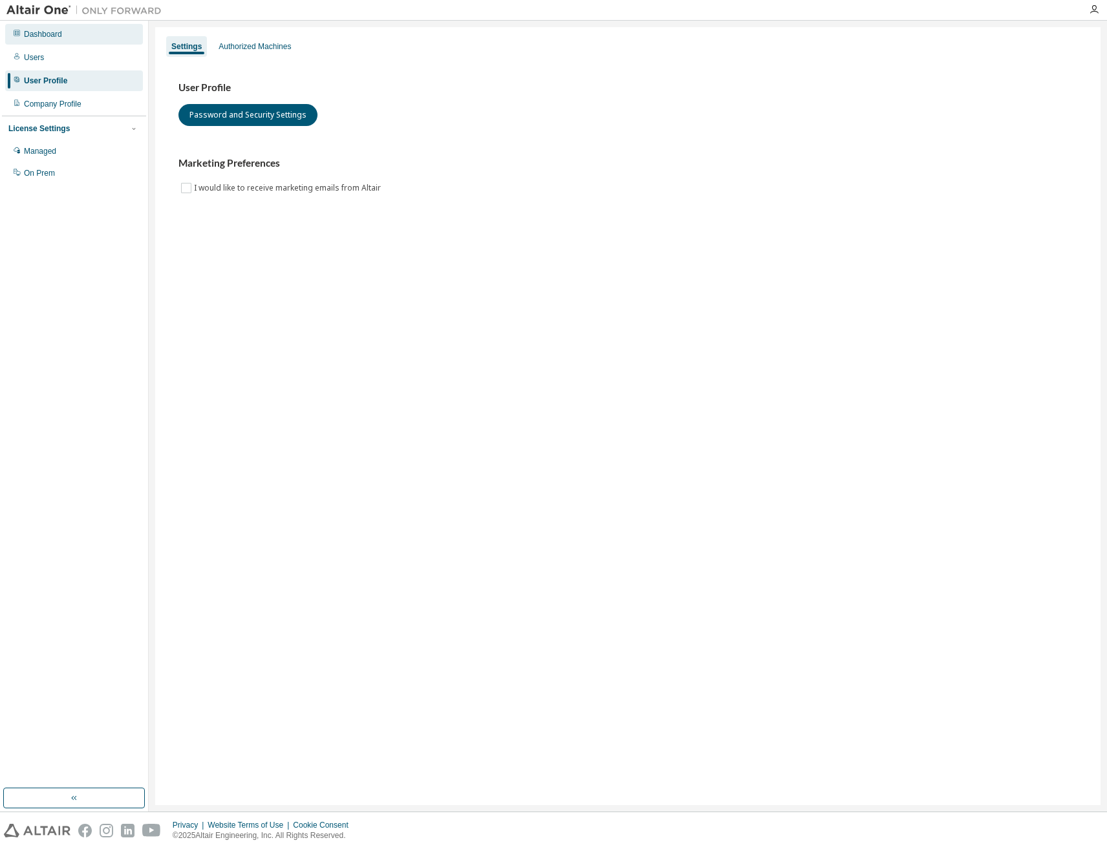
click at [54, 32] on div "Dashboard" at bounding box center [43, 34] width 38 height 10
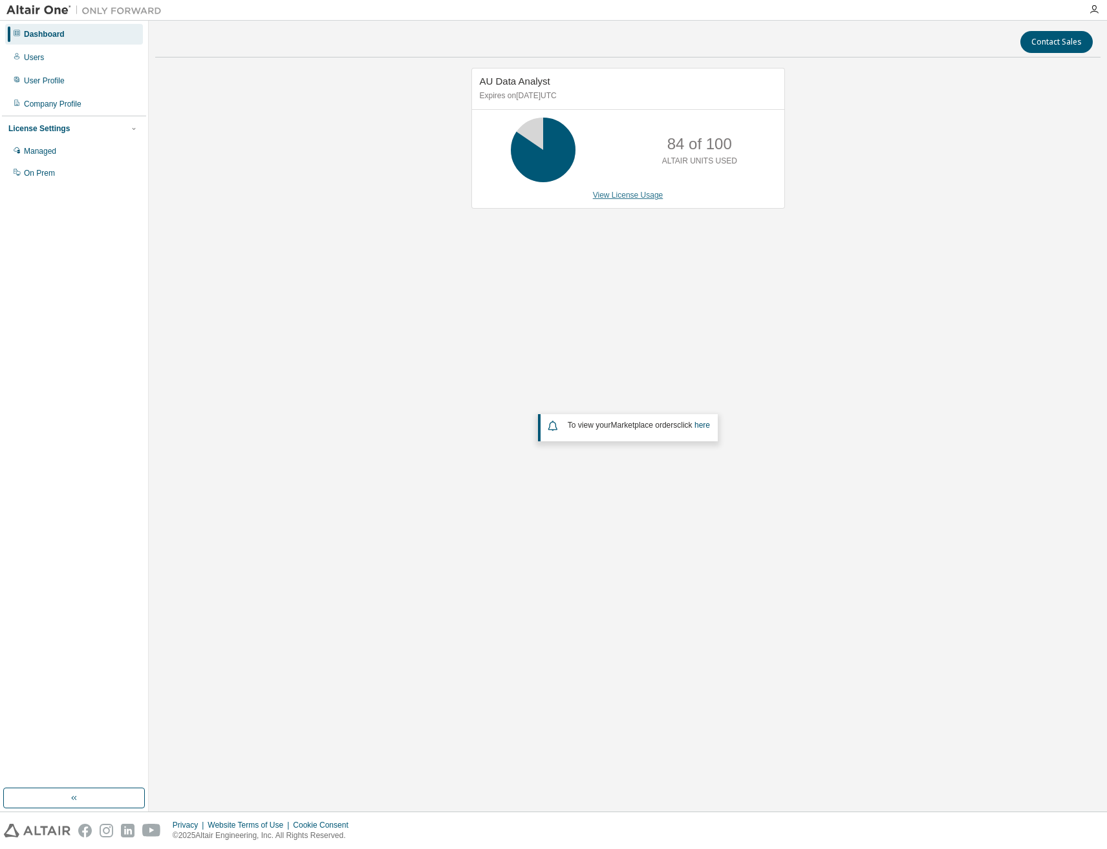
click at [622, 196] on link "View License Usage" at bounding box center [628, 195] width 70 height 9
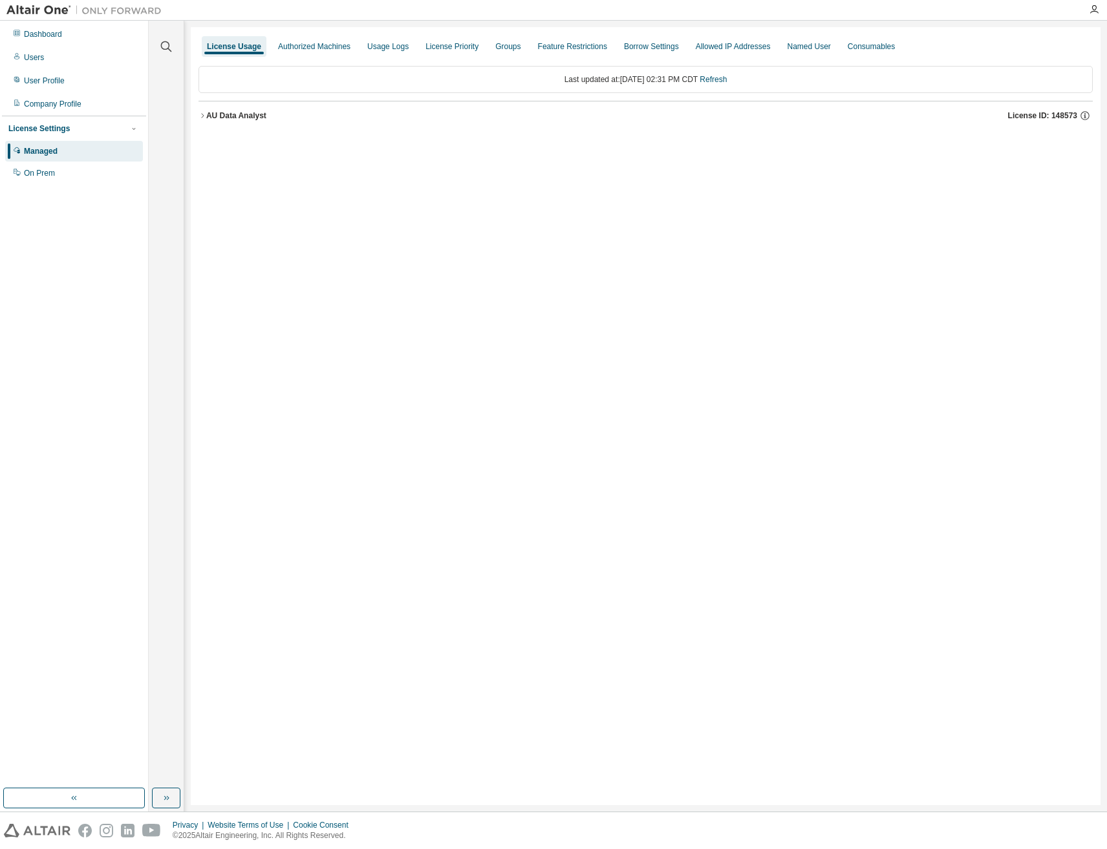
click at [200, 116] on icon "button" at bounding box center [202, 116] width 8 height 8
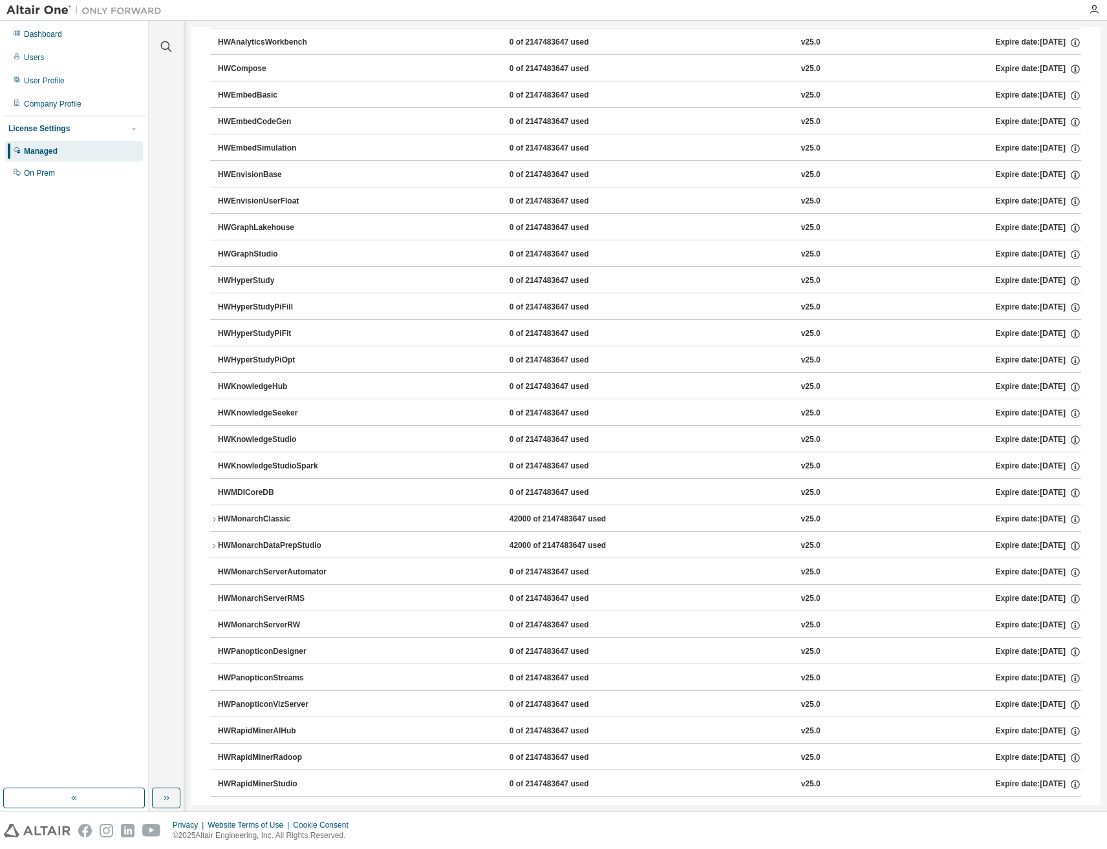
scroll to position [511, 0]
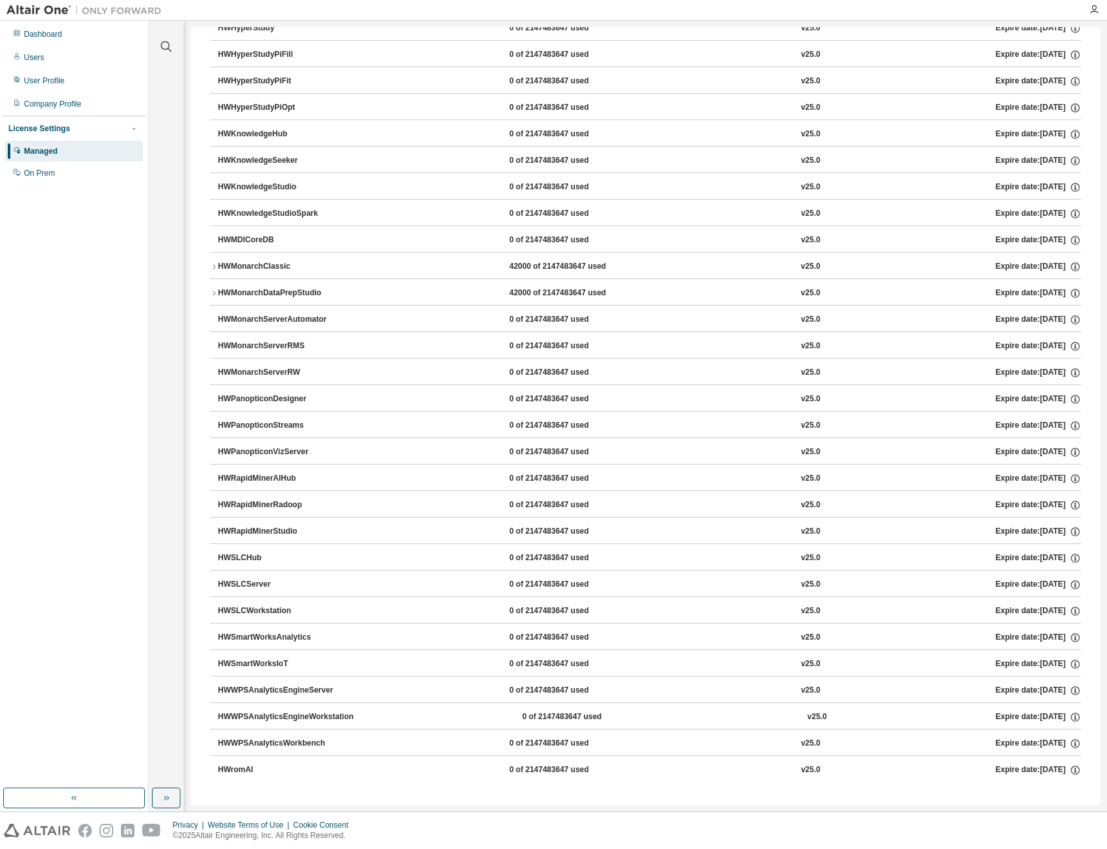
click at [213, 295] on icon "button" at bounding box center [214, 294] width 8 height 8
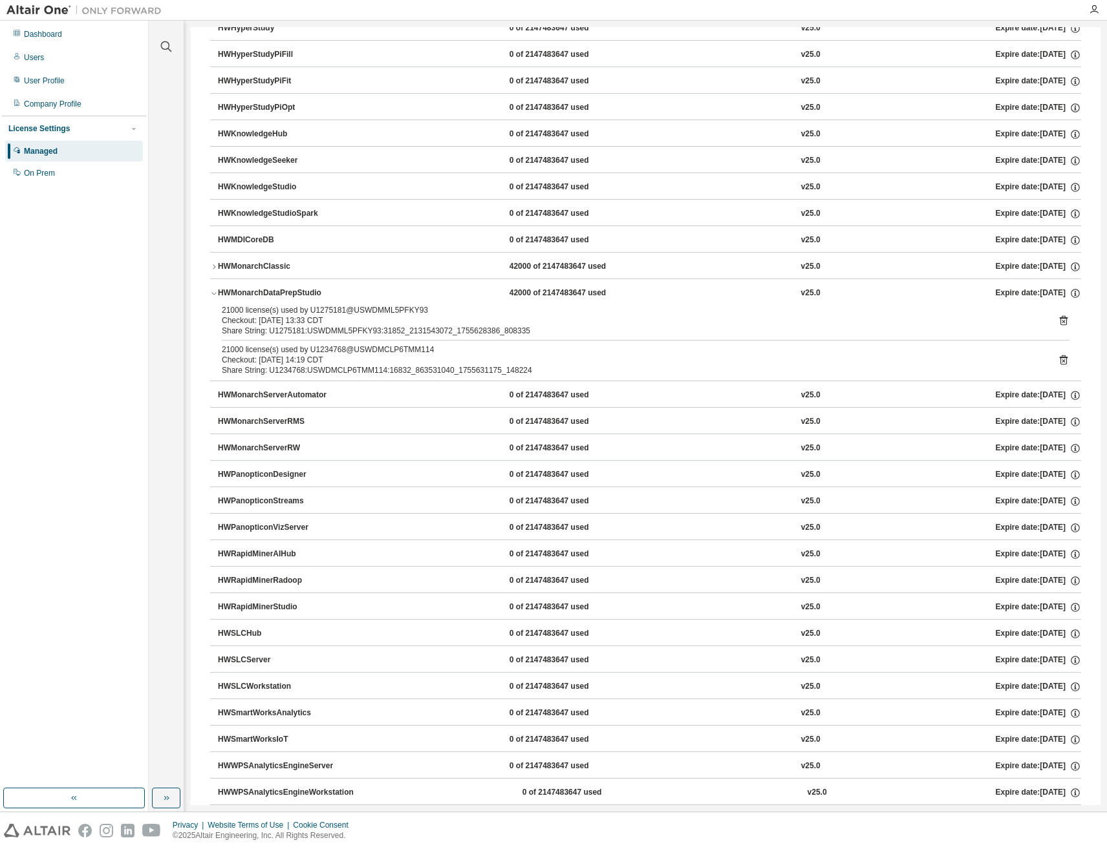
click at [319, 308] on div "21000 license(s) used by U1275181@USWDMML5PFKY93" at bounding box center [630, 310] width 816 height 10
copy div "U1275181"
click at [323, 349] on div "21000 license(s) used by U1234768@USWDMCLP6TMM114" at bounding box center [630, 350] width 816 height 10
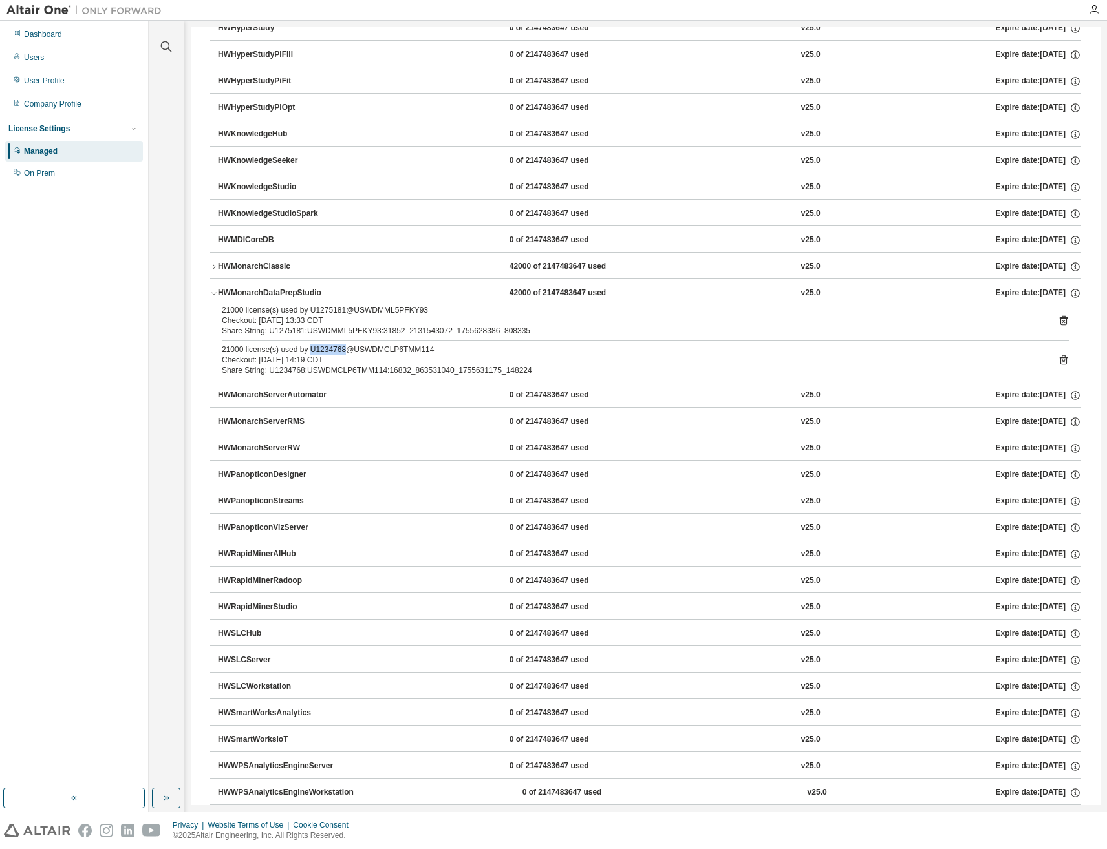
click at [319, 350] on div "21000 license(s) used by U1234768@USWDMCLP6TMM114" at bounding box center [630, 350] width 816 height 10
click at [378, 368] on div "Share String: U1234768:USWDMCLP6TMM114:16832_863531040_1755631175_148224" at bounding box center [630, 370] width 816 height 10
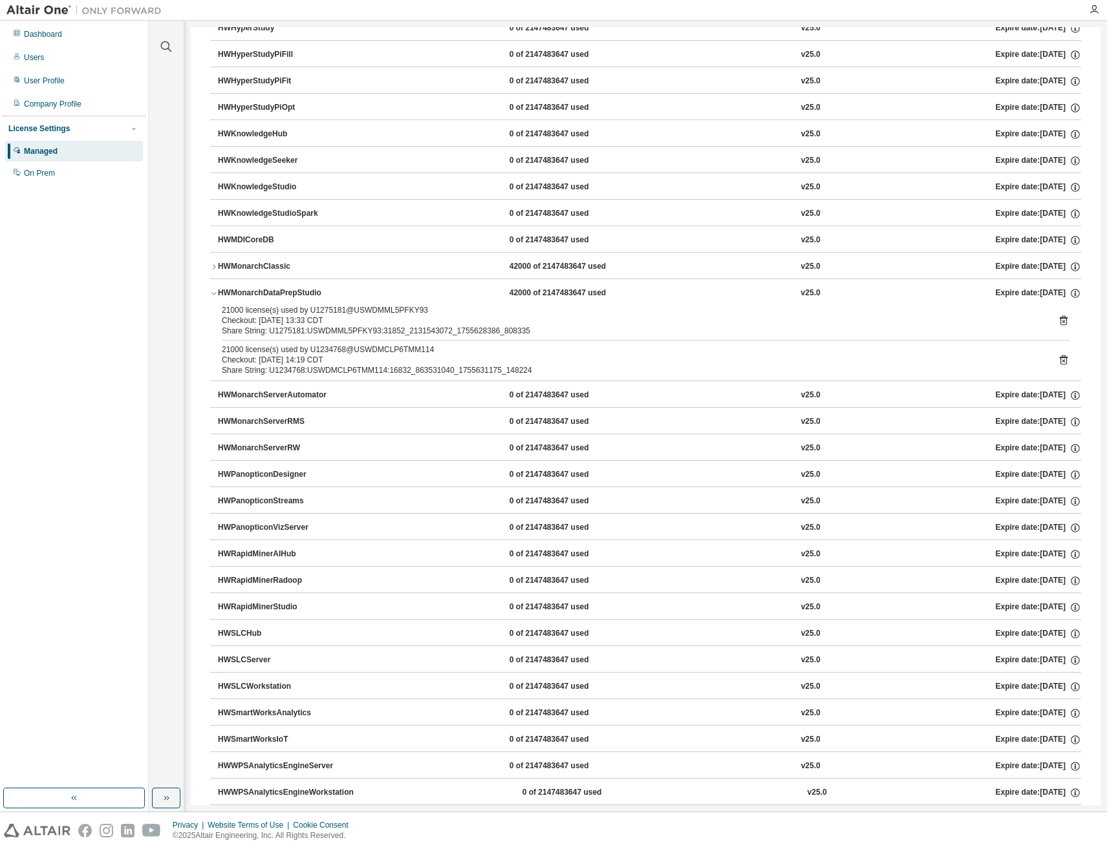
click at [357, 372] on div "Share String: U1234768:USWDMCLP6TMM114:16832_863531040_1755631175_148224" at bounding box center [630, 370] width 816 height 10
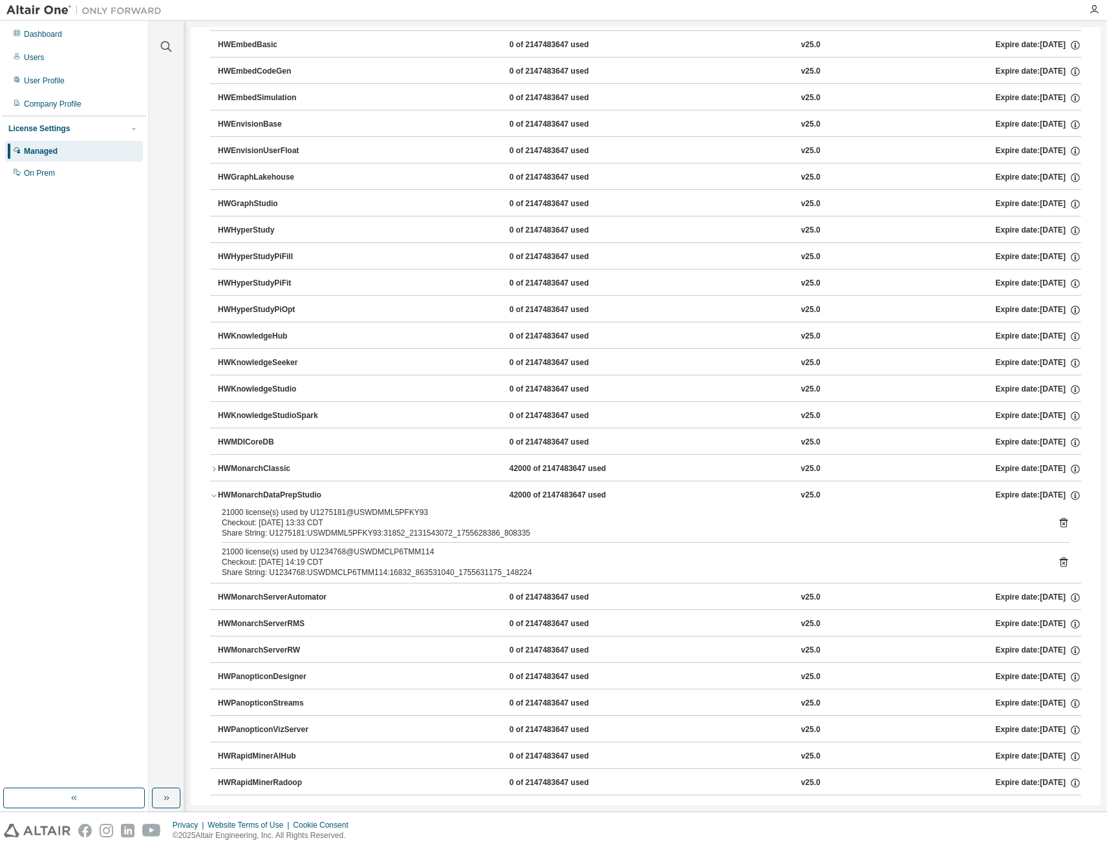
scroll to position [253, 0]
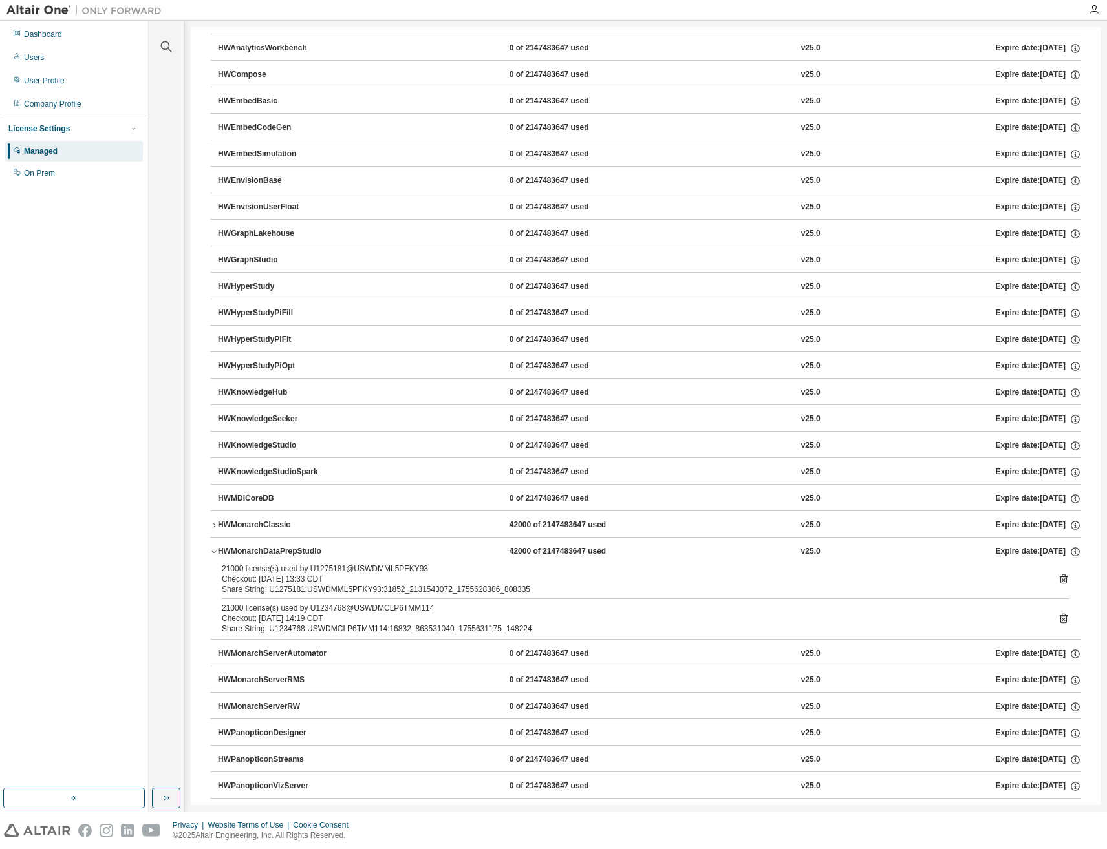
click at [214, 525] on icon "button" at bounding box center [214, 526] width 8 height 8
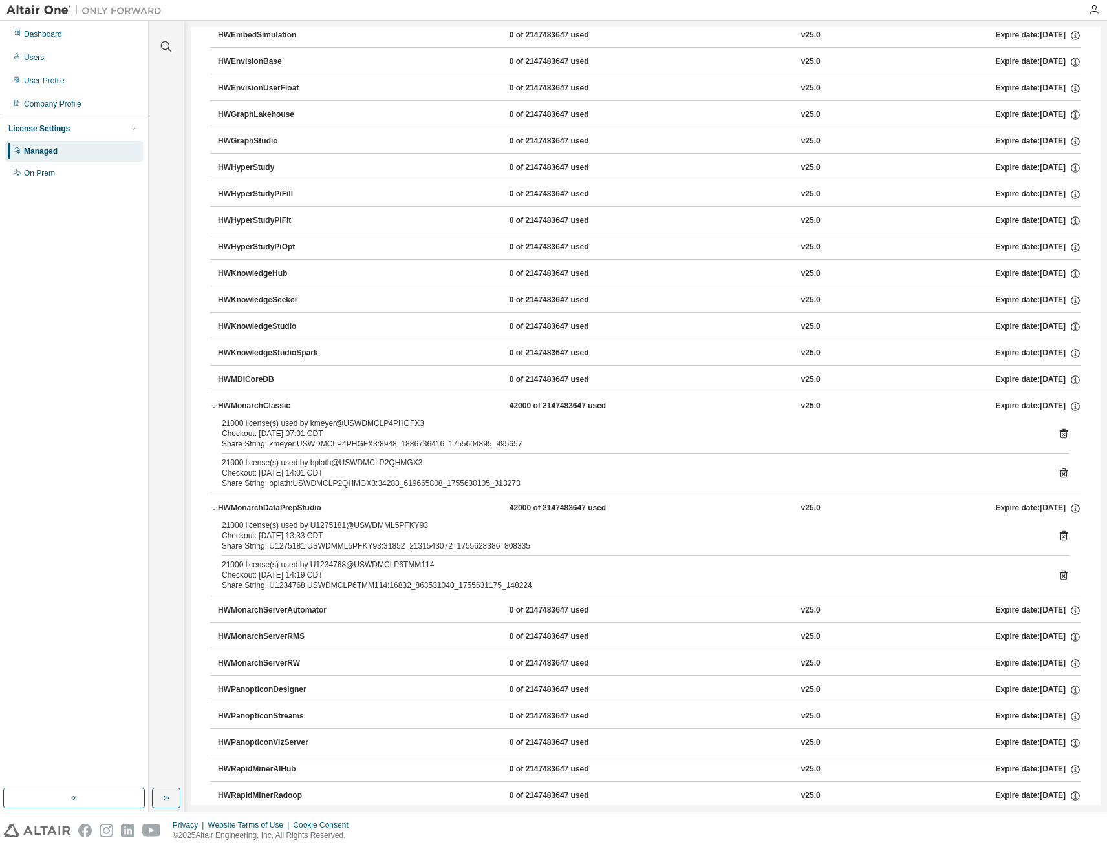
scroll to position [382, 0]
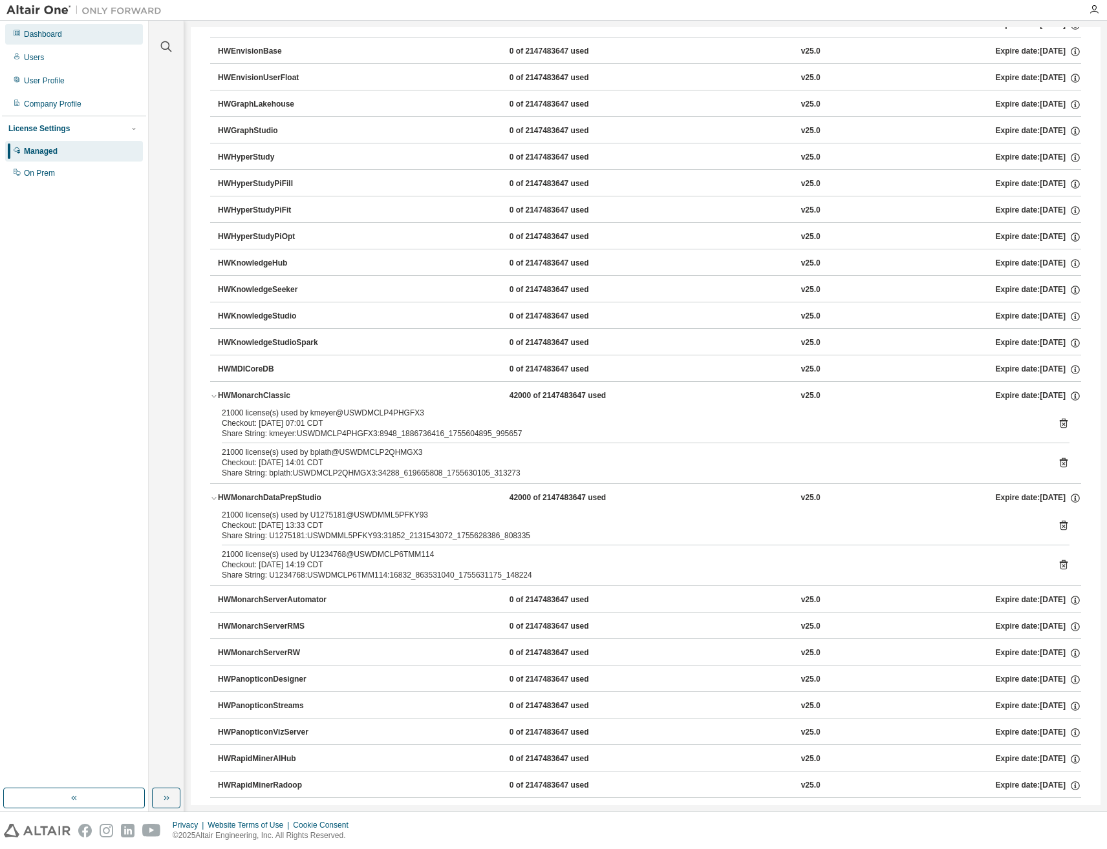
click at [51, 32] on div "Dashboard" at bounding box center [43, 34] width 38 height 10
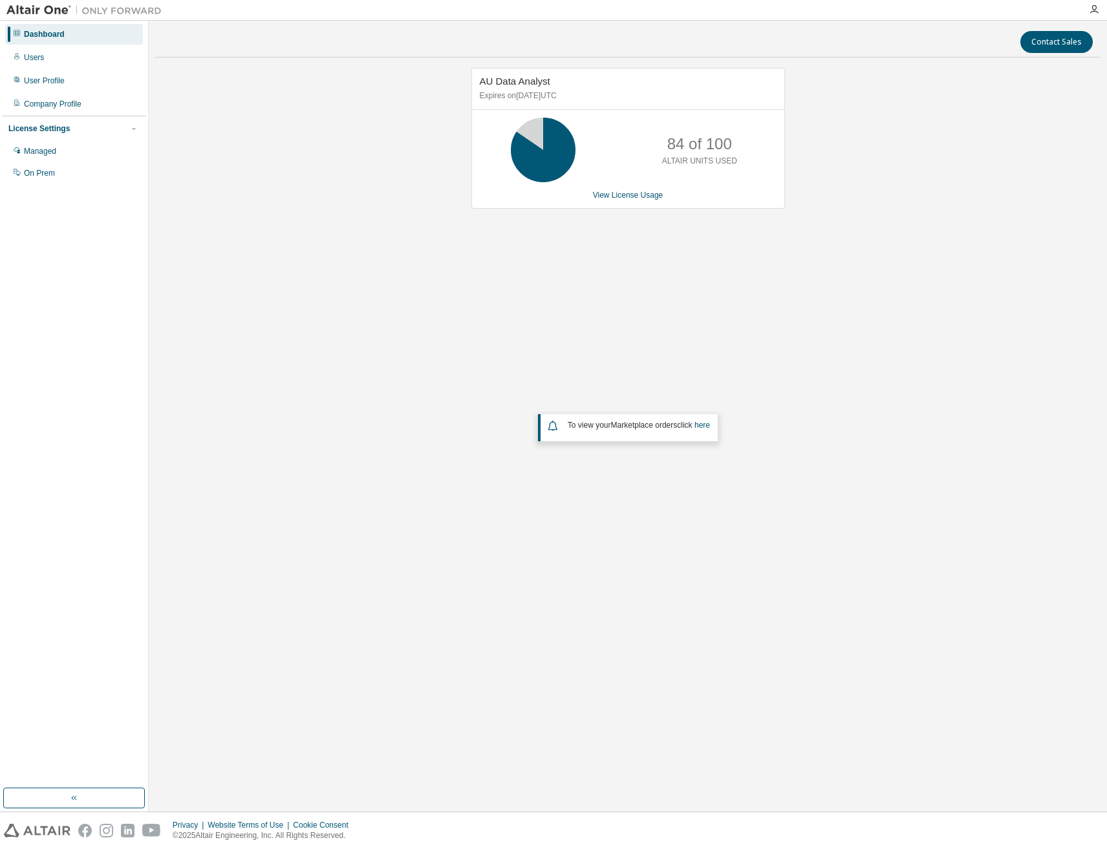
click at [621, 202] on div "AU Data Analyst Expires on August 17, 2026 UTC 84 of 100 ALTAIR UNITS USED View…" at bounding box center [627, 138] width 313 height 141
click at [621, 200] on link "View License Usage" at bounding box center [628, 195] width 70 height 9
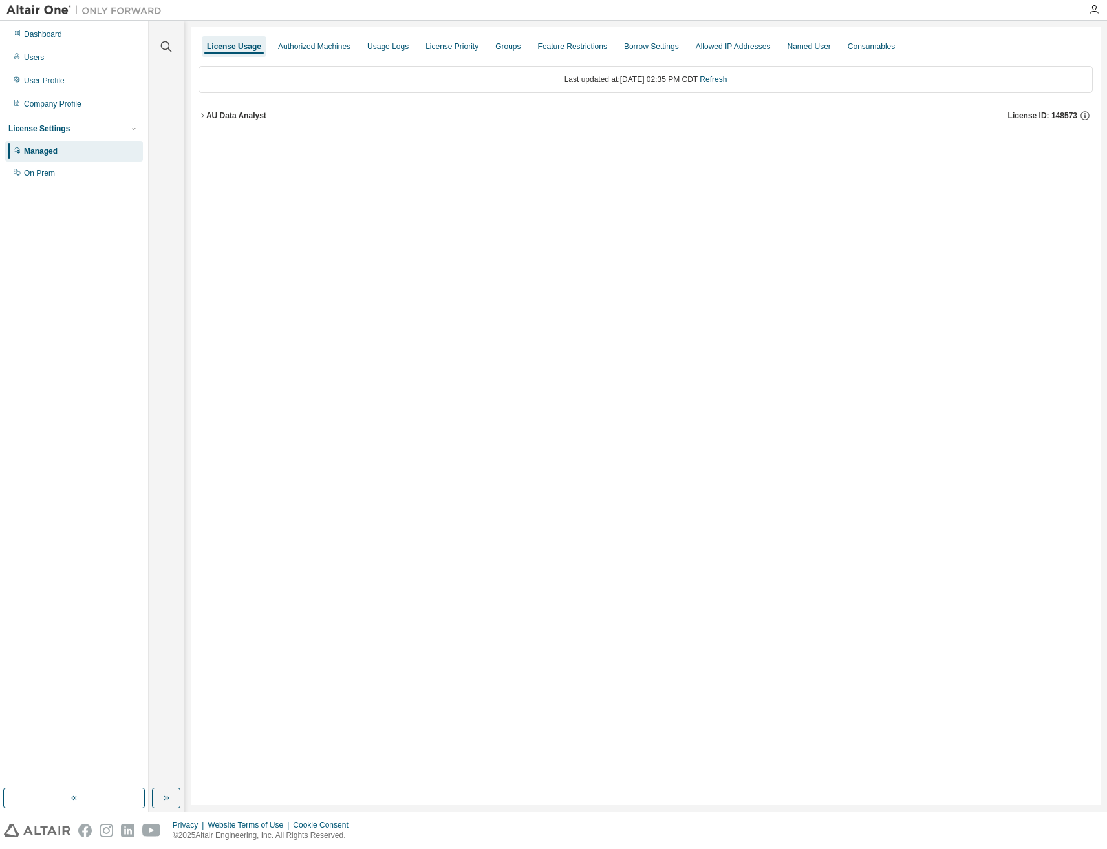
click at [198, 118] on div "License Usage Authorized Machines Usage Logs License Priority Groups Feature Re…" at bounding box center [645, 416] width 909 height 778
click at [202, 113] on icon "button" at bounding box center [202, 116] width 8 height 8
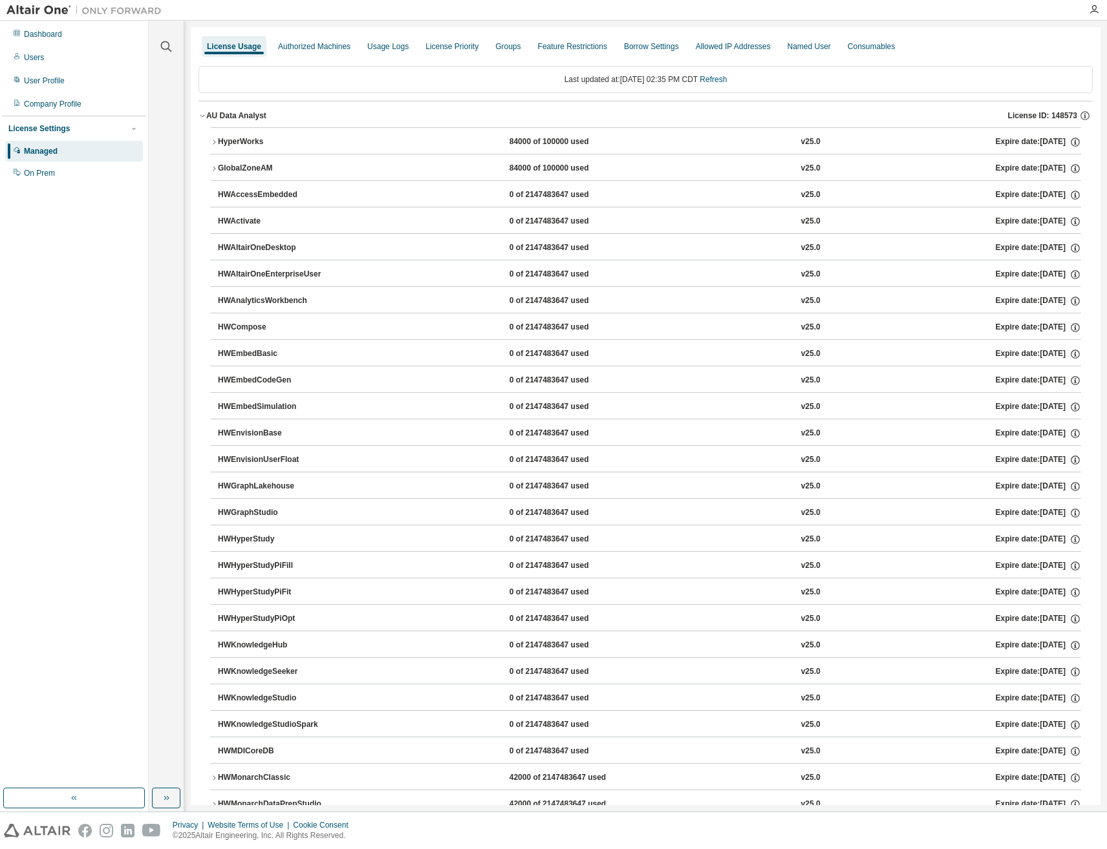
click at [213, 167] on icon "button" at bounding box center [214, 169] width 8 height 8
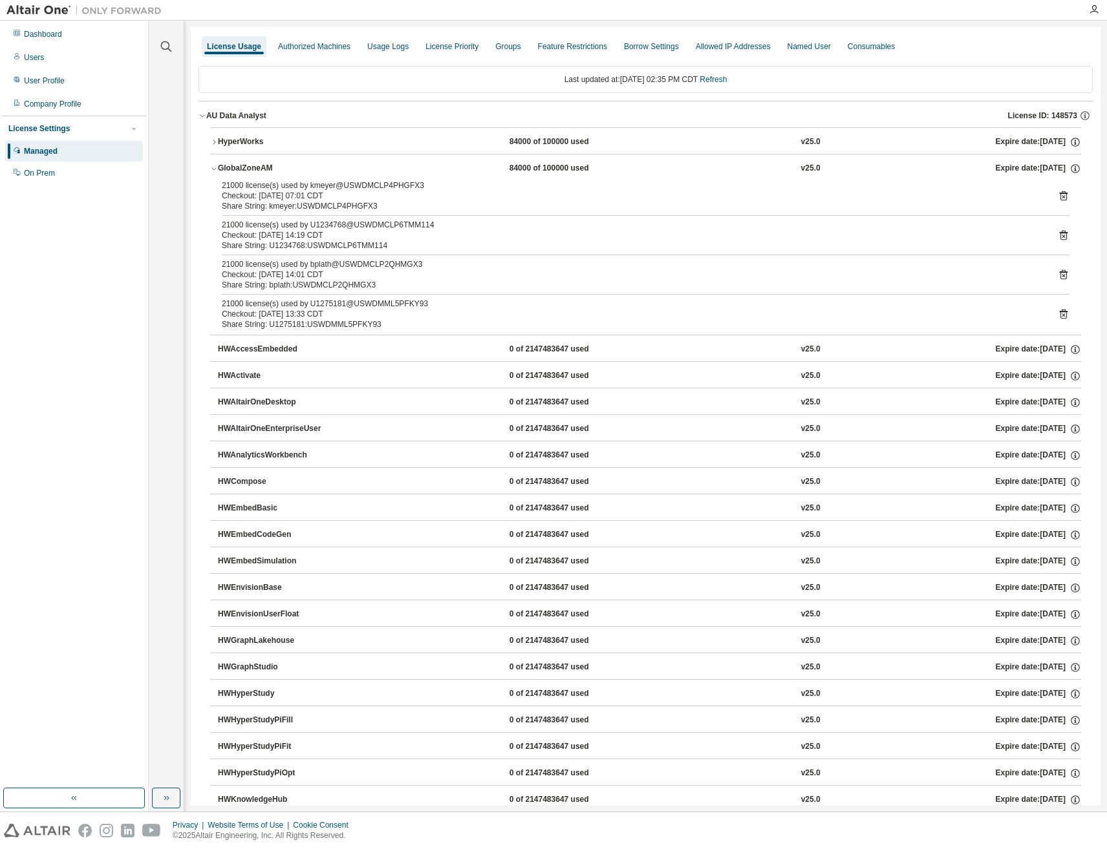
click at [213, 167] on icon "button" at bounding box center [214, 169] width 8 height 8
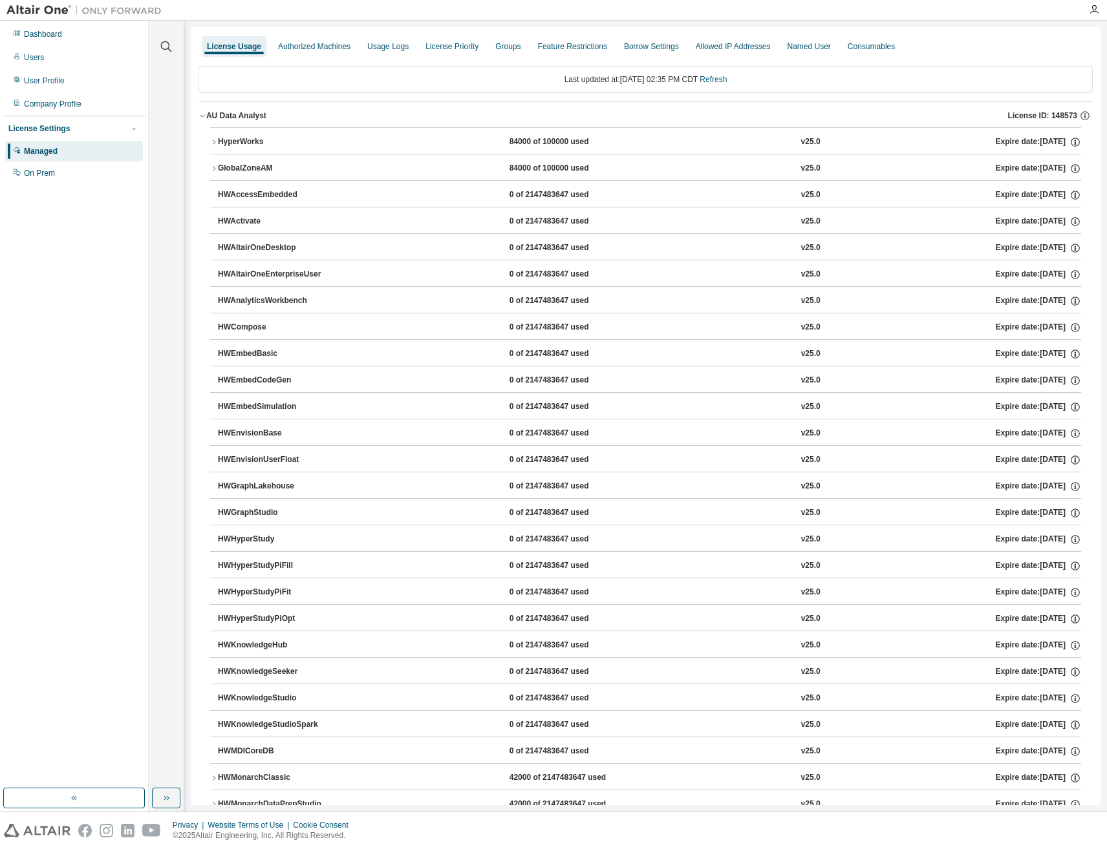
click at [213, 143] on icon "button" at bounding box center [214, 142] width 8 height 8
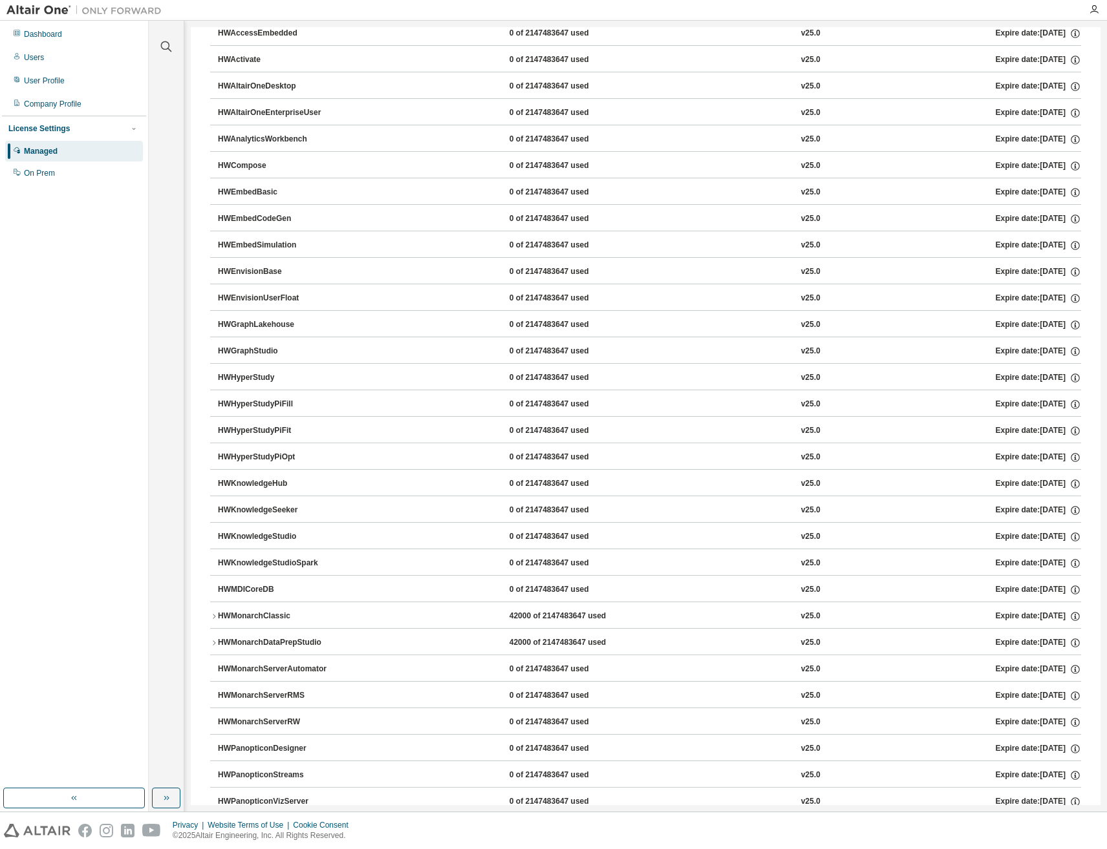
scroll to position [323, 0]
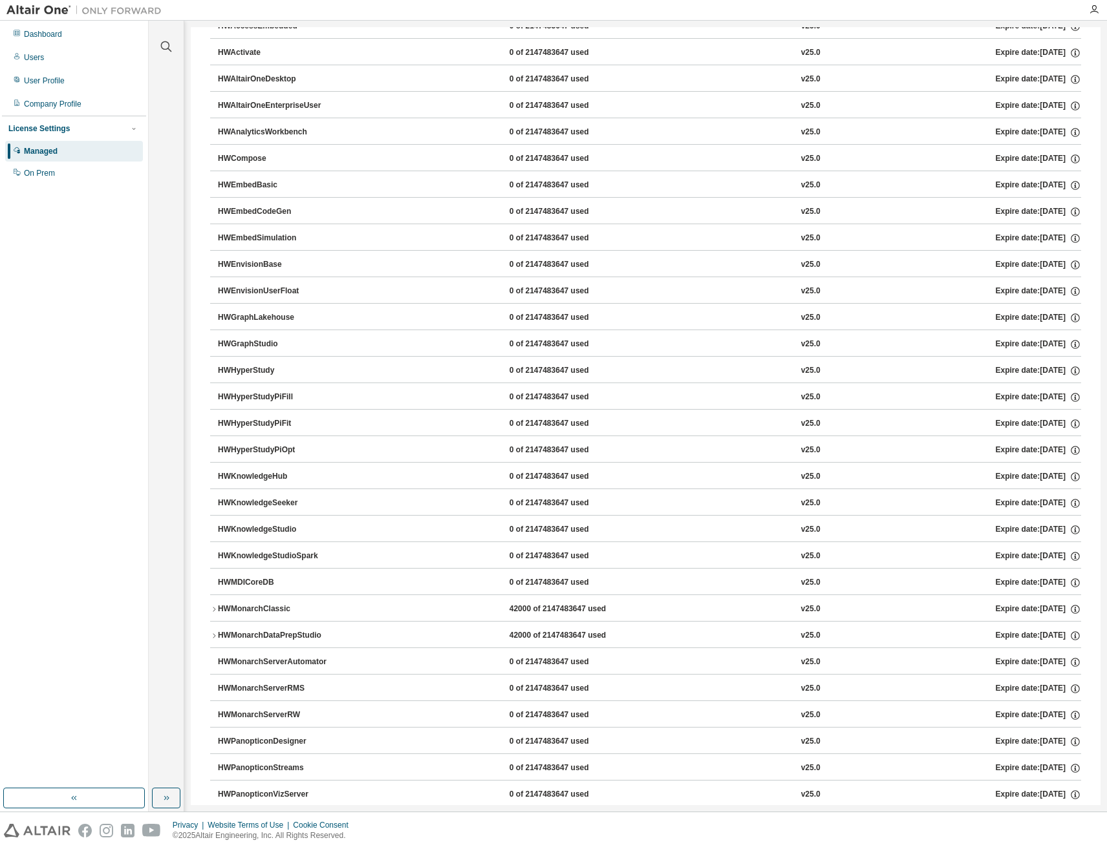
click at [212, 610] on icon "button" at bounding box center [214, 610] width 8 height 8
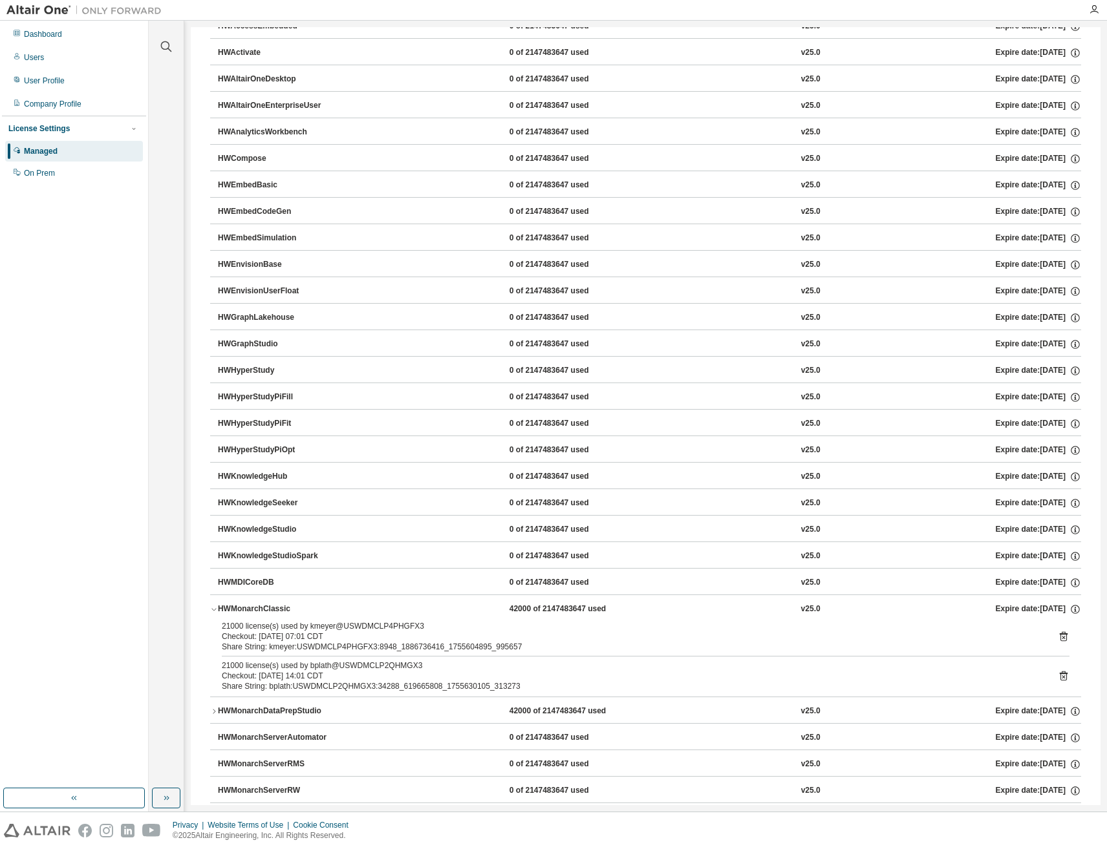
click at [214, 714] on icon "button" at bounding box center [214, 712] width 8 height 8
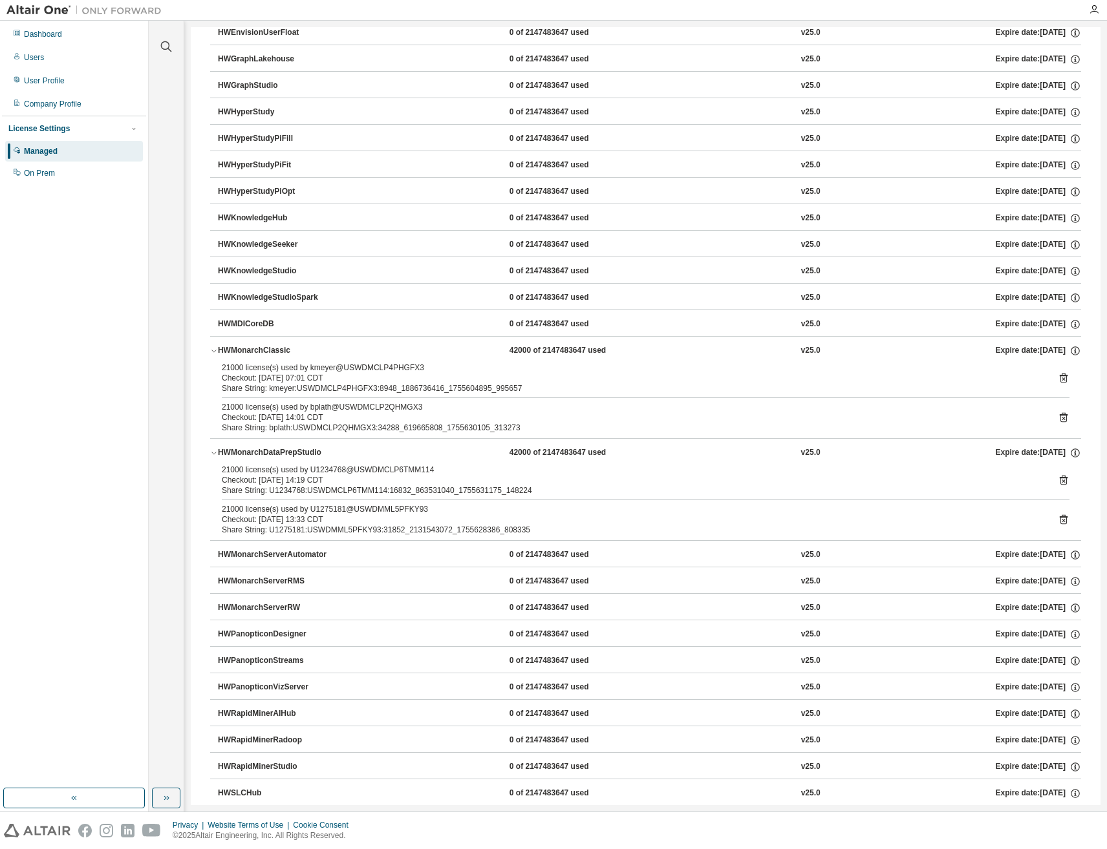
scroll to position [259, 0]
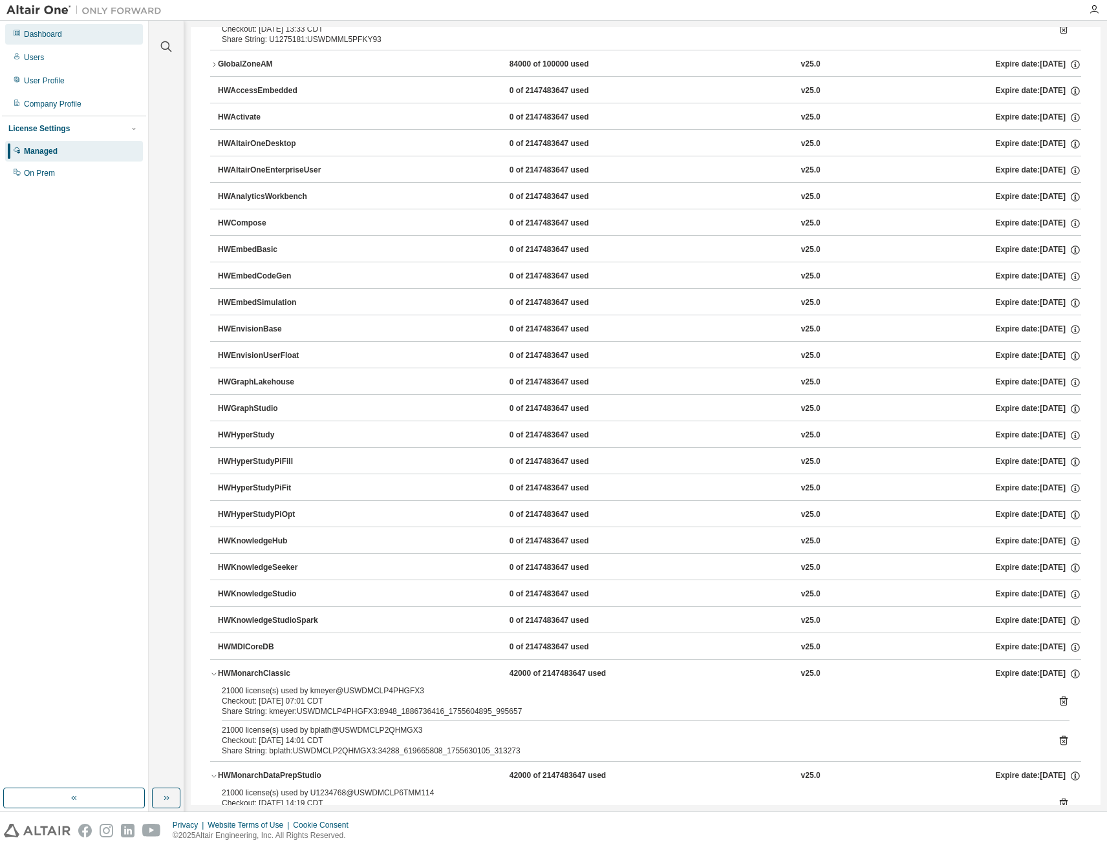
click at [54, 37] on div "Dashboard" at bounding box center [43, 34] width 38 height 10
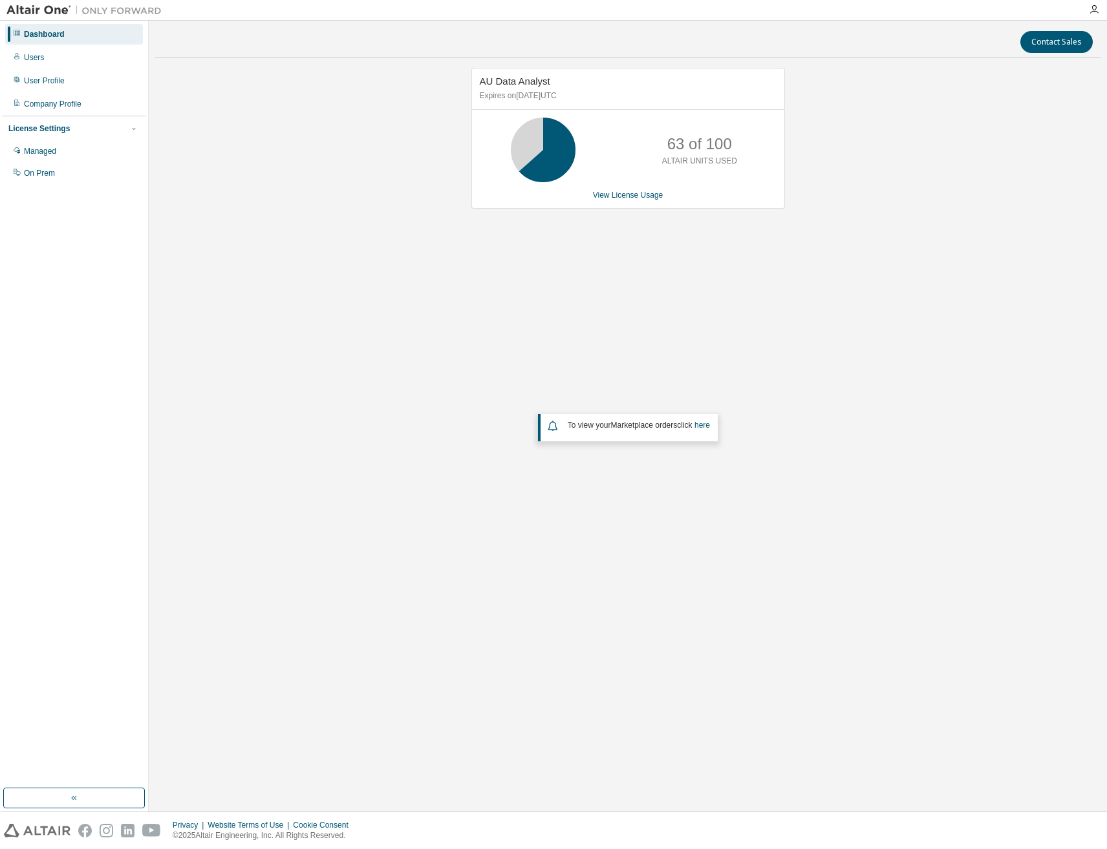
click at [54, 34] on div "Dashboard" at bounding box center [44, 34] width 41 height 10
click at [39, 57] on div "Users" at bounding box center [34, 57] width 20 height 10
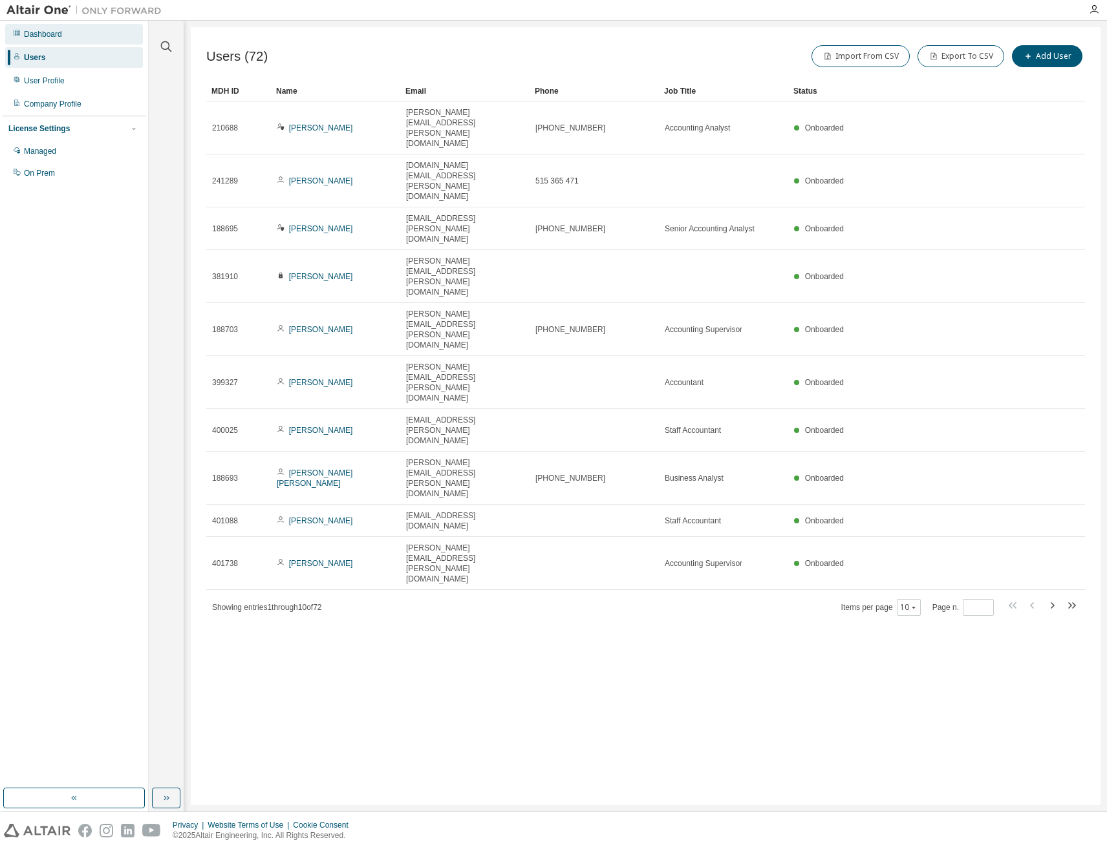
click at [54, 37] on div "Dashboard" at bounding box center [43, 34] width 38 height 10
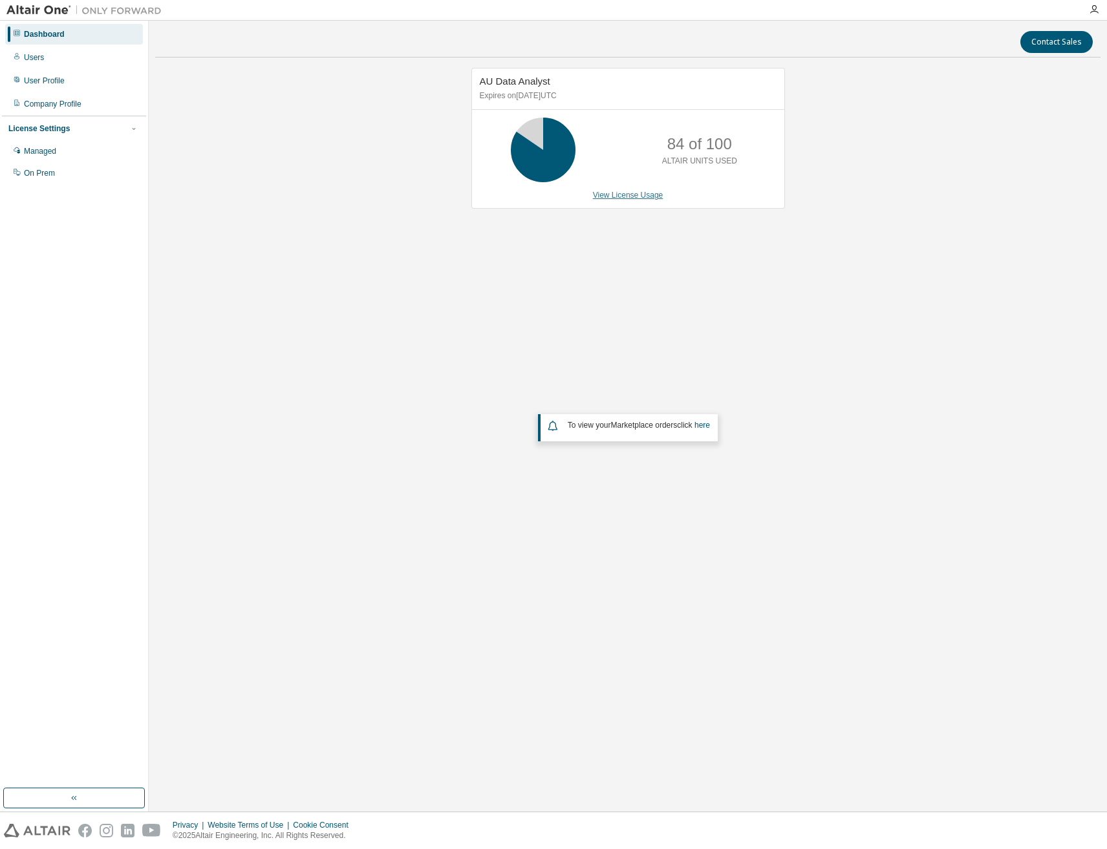
click at [633, 195] on link "View License Usage" at bounding box center [628, 195] width 70 height 9
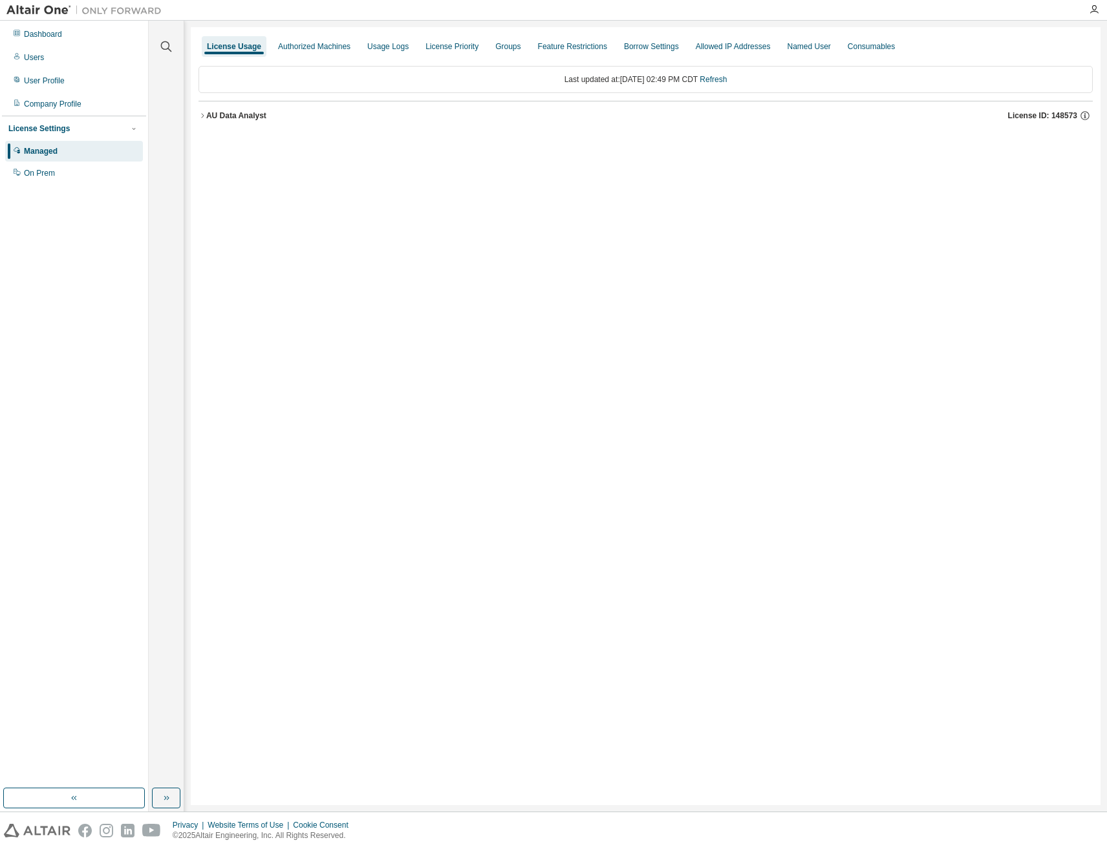
click at [203, 120] on button "AU Data Analyst License ID: 148573" at bounding box center [645, 115] width 894 height 28
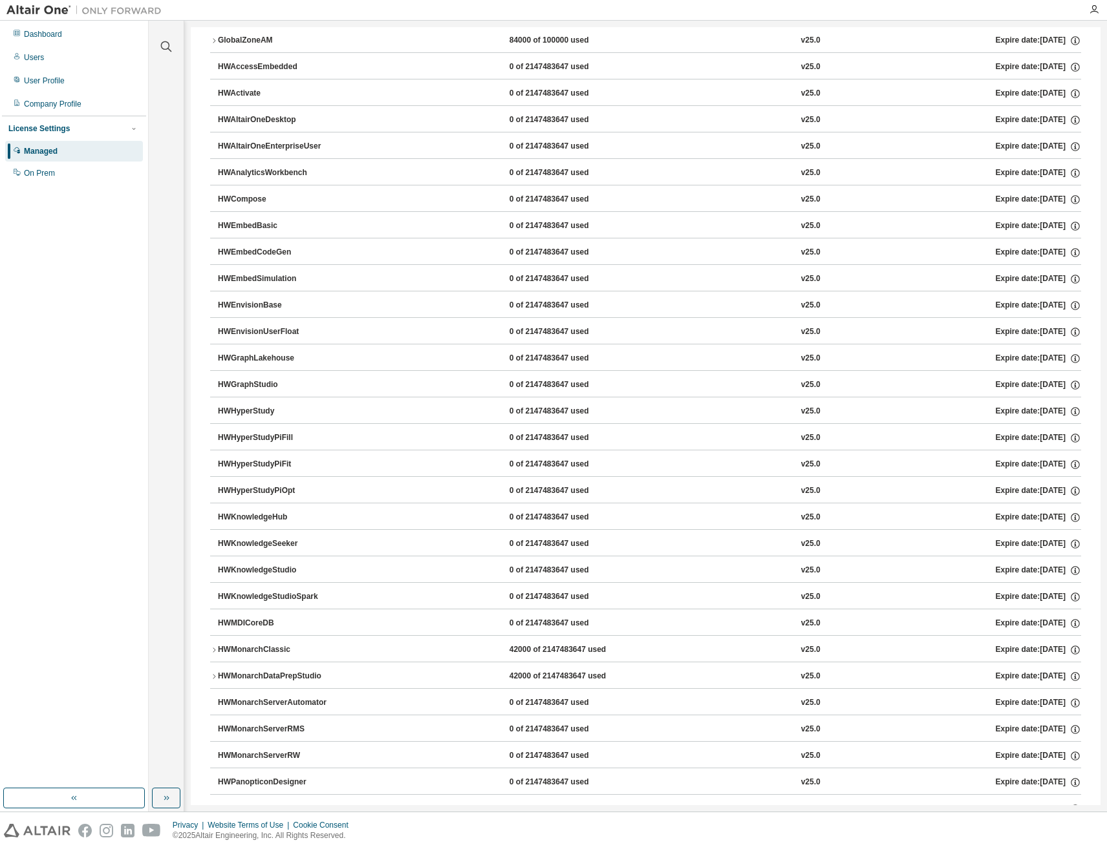
scroll to position [129, 0]
click at [212, 650] on icon "button" at bounding box center [214, 649] width 8 height 8
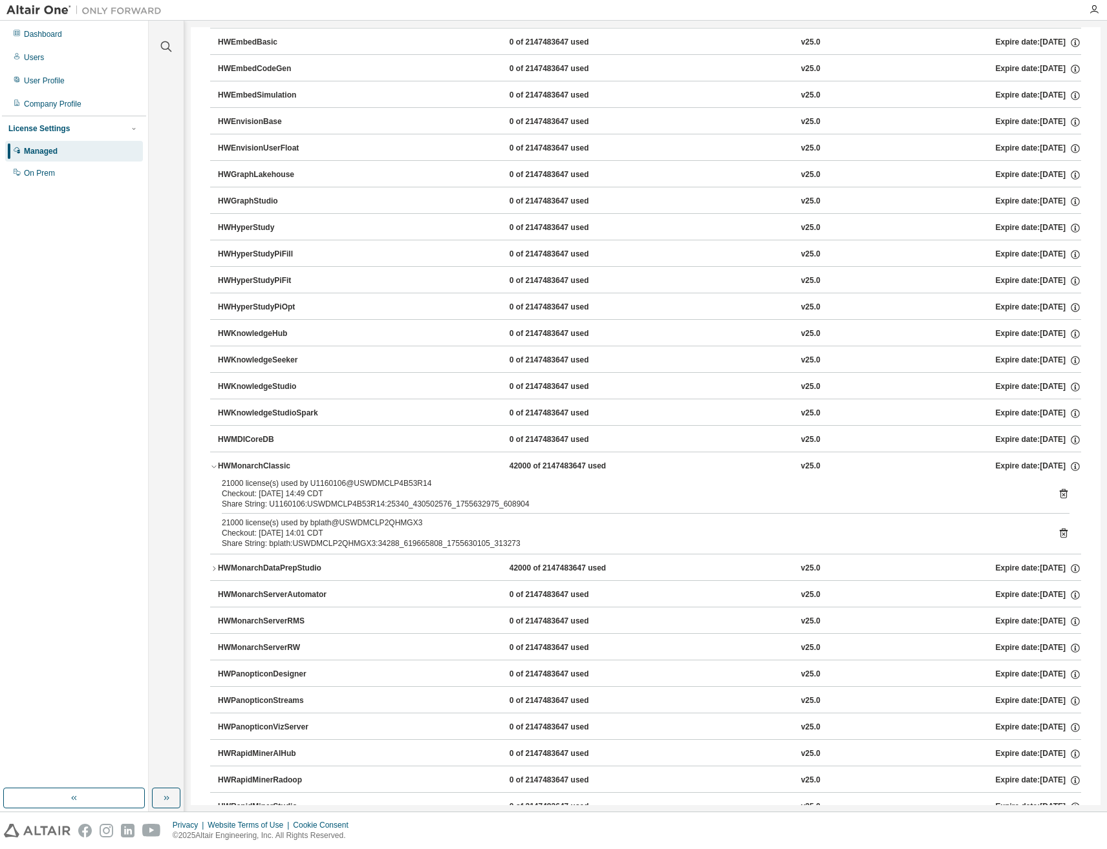
scroll to position [323, 0]
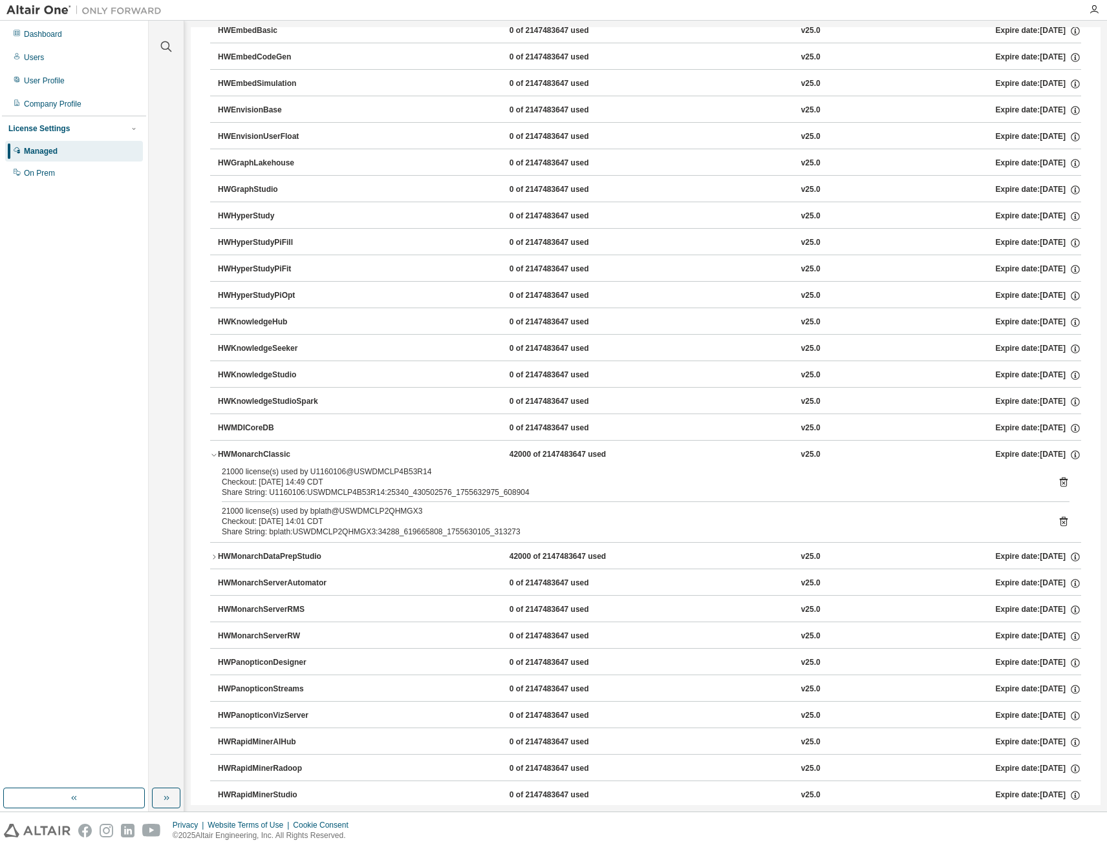
click at [217, 557] on icon "button" at bounding box center [214, 557] width 8 height 8
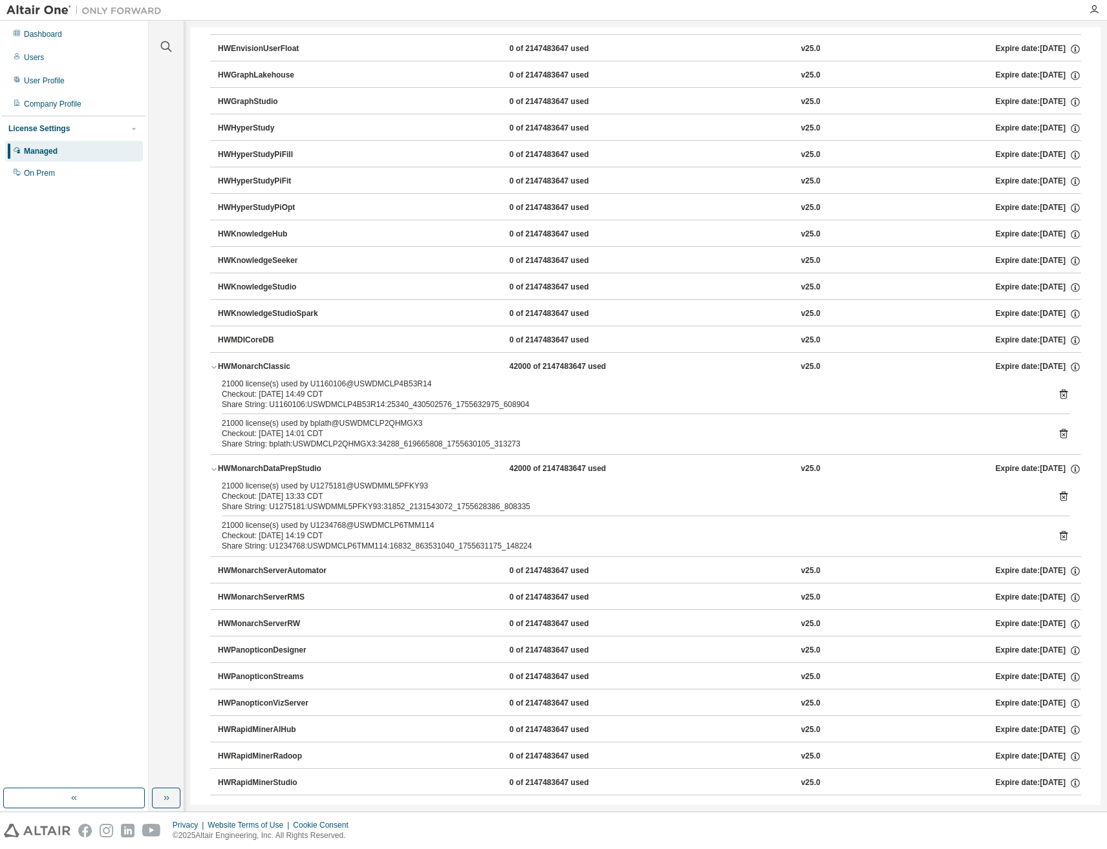
scroll to position [452, 0]
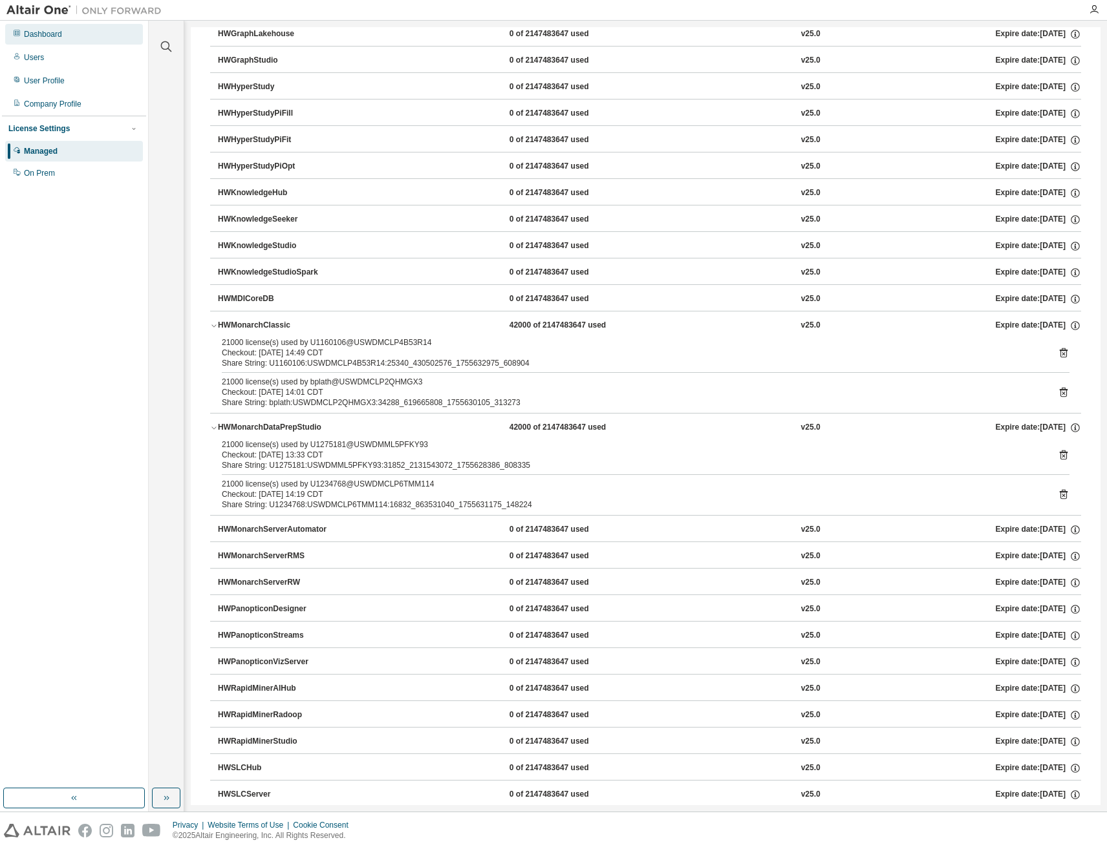
click at [48, 38] on div "Dashboard" at bounding box center [43, 34] width 38 height 10
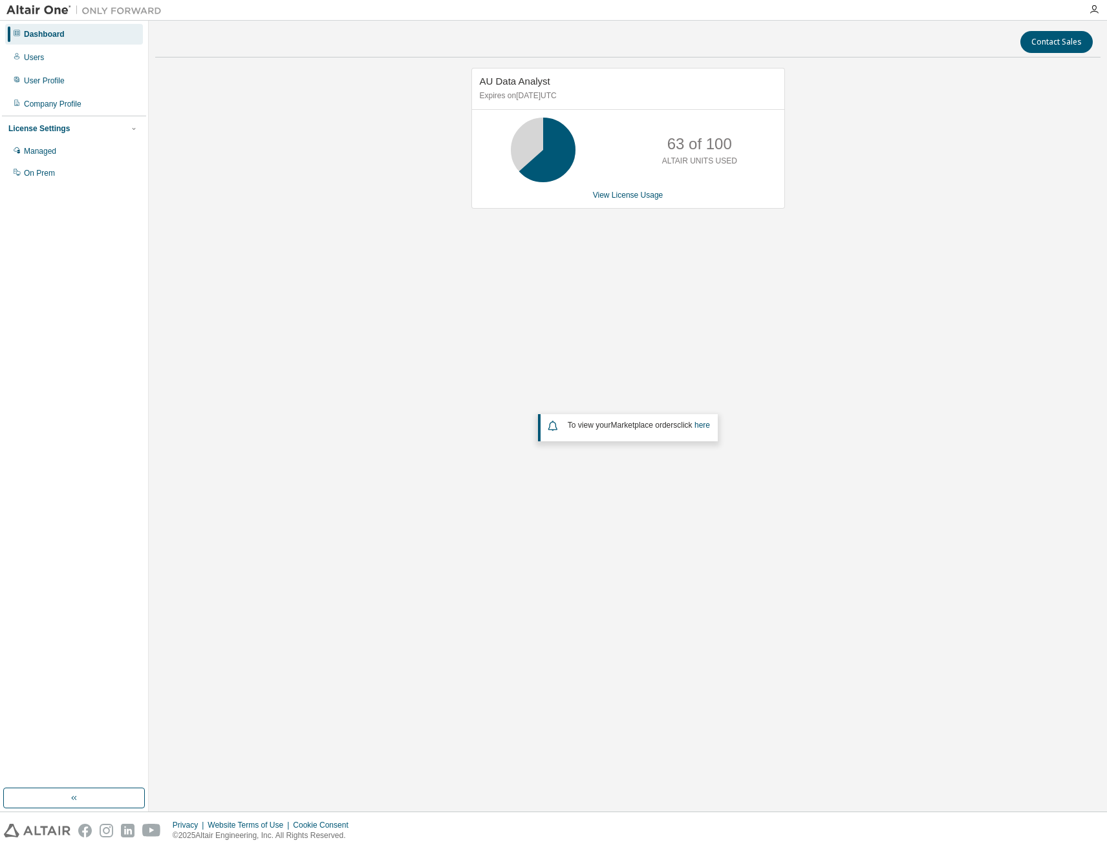
click at [45, 35] on div "Dashboard" at bounding box center [44, 34] width 41 height 10
click at [34, 64] on div "Users" at bounding box center [74, 57] width 138 height 21
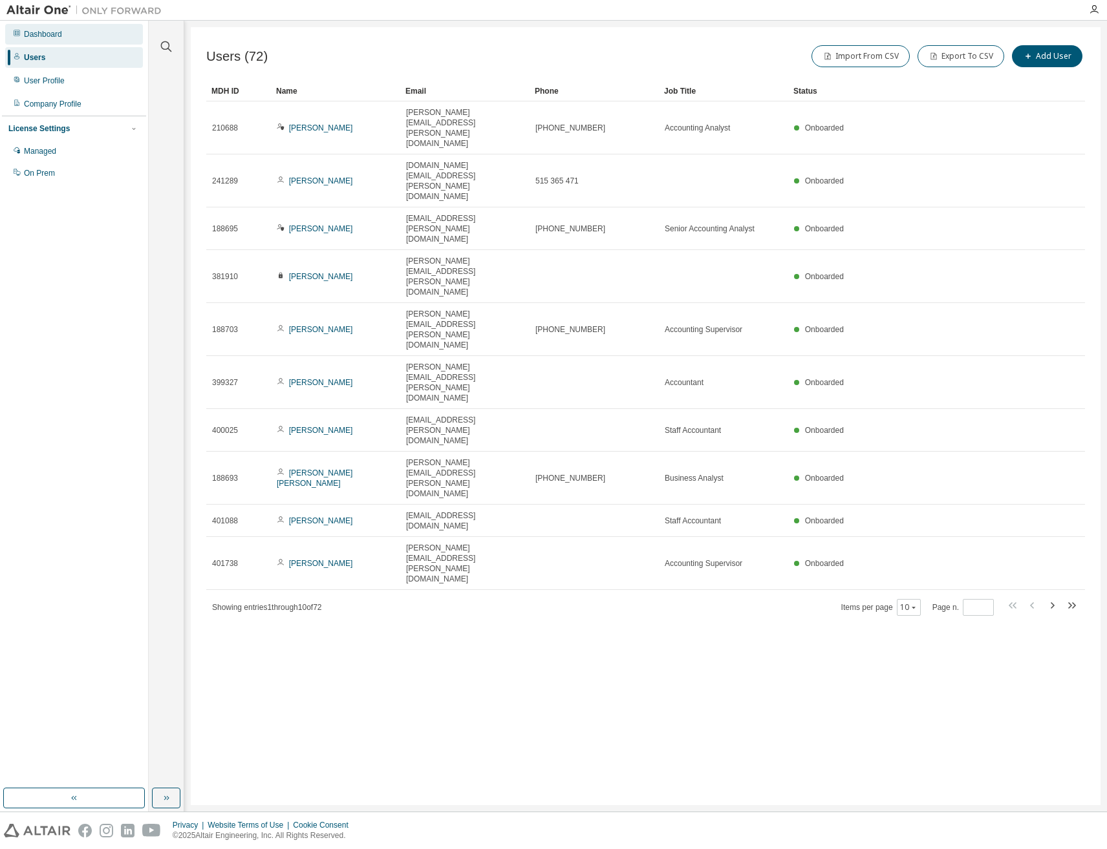
click at [45, 32] on div "Dashboard" at bounding box center [43, 34] width 38 height 10
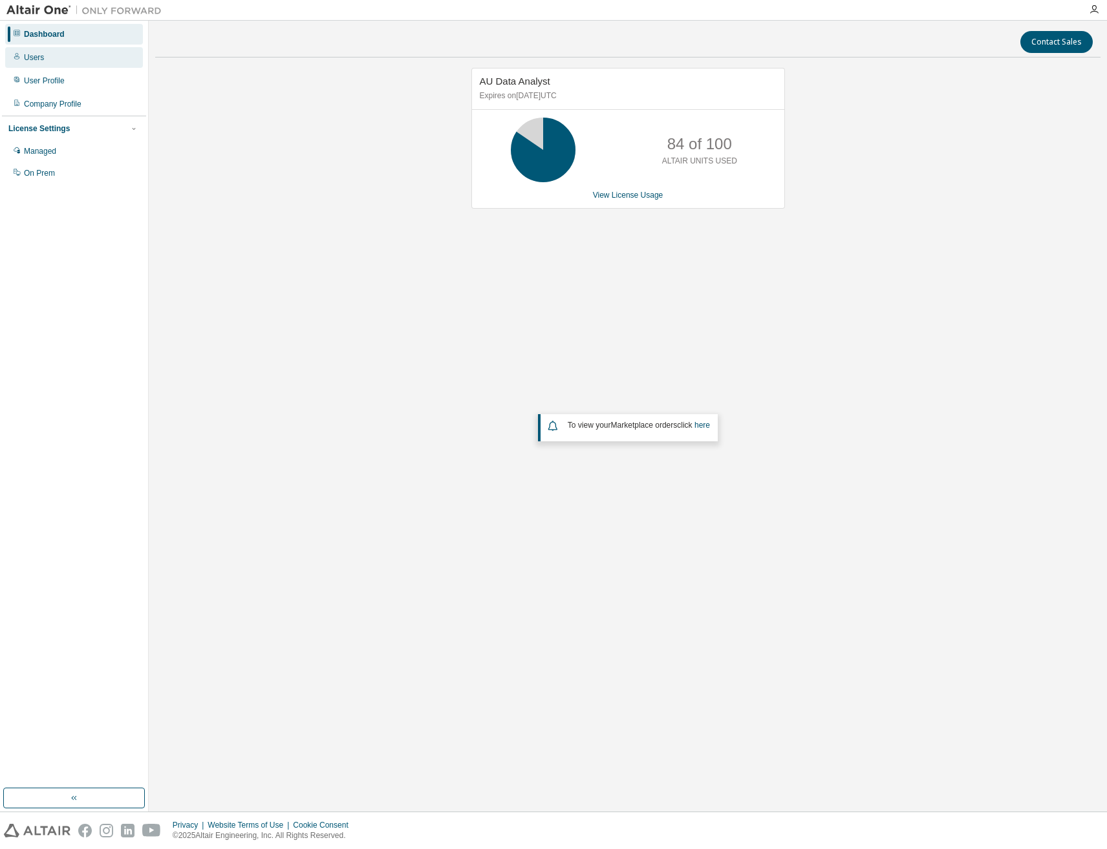
click at [45, 60] on div "Users" at bounding box center [74, 57] width 138 height 21
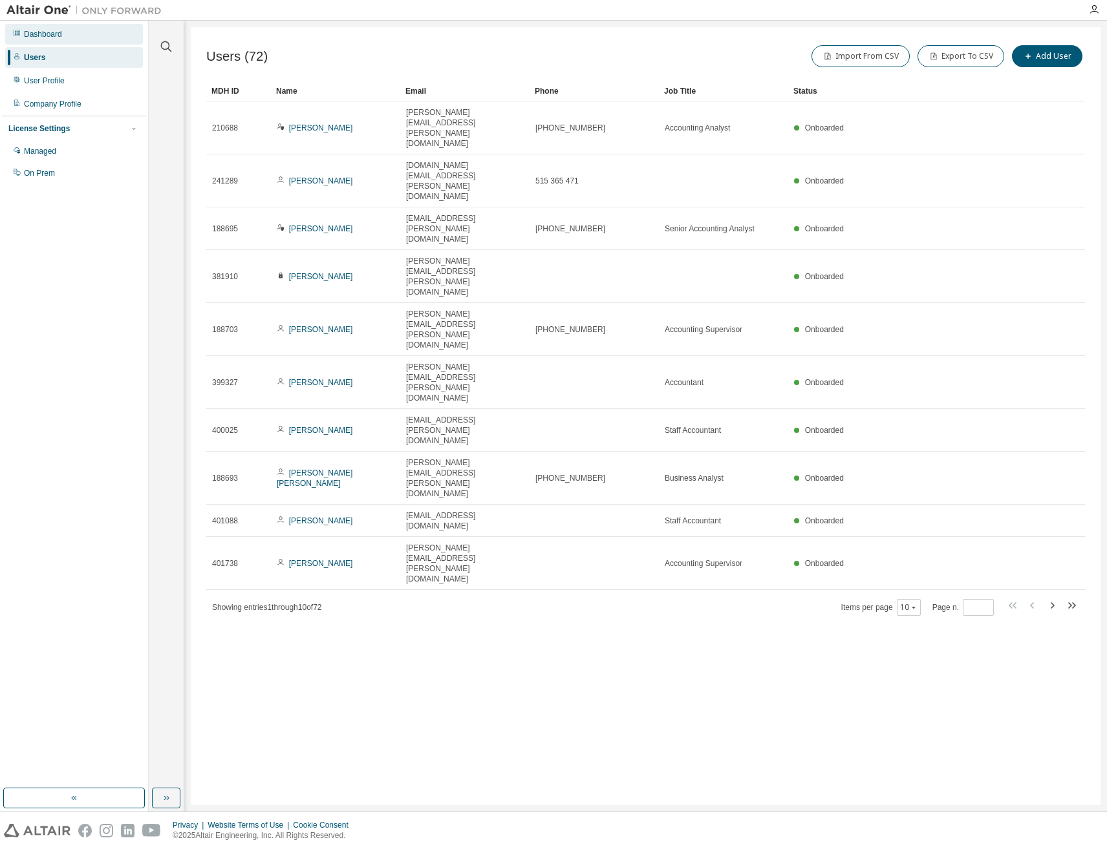
click at [48, 33] on div "Dashboard" at bounding box center [43, 34] width 38 height 10
